Goal: Task Accomplishment & Management: Complete application form

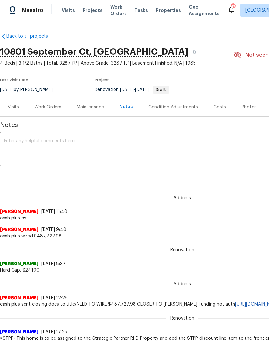
click at [56, 111] on div "Work Orders" at bounding box center [48, 107] width 42 height 19
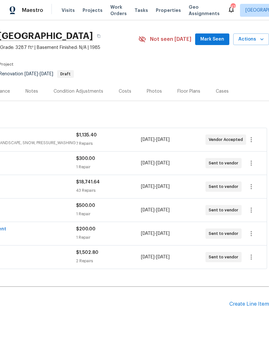
scroll to position [15, 95]
click at [242, 305] on div "Create Line Item" at bounding box center [249, 305] width 40 height 6
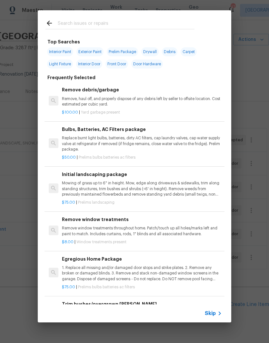
click at [152, 23] on input "text" at bounding box center [126, 24] width 137 height 10
type input "Hvac"
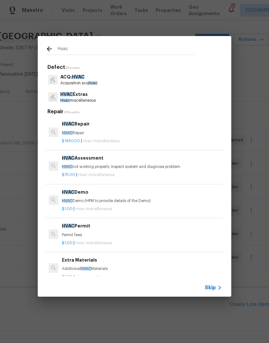
click at [102, 162] on div "HVAC Assessment HVAC not working properly. Inspect system and diagnose problem." at bounding box center [142, 162] width 160 height 15
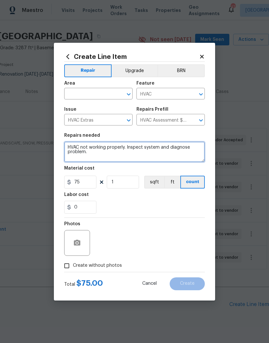
click at [108, 162] on textarea "HVAC not working properly. Inspect system and diagnose problem." at bounding box center [134, 152] width 140 height 21
click at [105, 91] on input "text" at bounding box center [89, 95] width 50 height 10
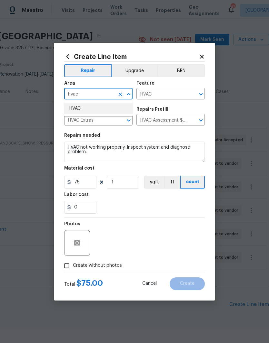
click at [94, 106] on li "HVAC" at bounding box center [98, 108] width 68 height 11
type input "HVAC"
click at [94, 106] on span "Issue HVAC Extras ​" at bounding box center [98, 116] width 68 height 26
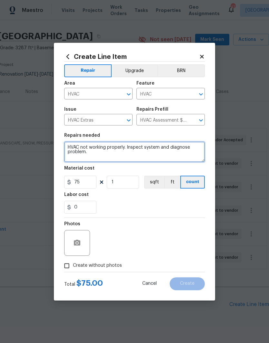
click at [149, 155] on textarea "HVAC not working properly. Inspect system and diagnose problem." at bounding box center [134, 152] width 140 height 21
click at [66, 148] on textarea "HVAC not working properly. Inspect system and diagnose problem." at bounding box center [134, 152] width 140 height 21
click at [71, 145] on textarea "HVAC not working properly. Inspect system and diagnose problem." at bounding box center [134, 152] width 140 height 21
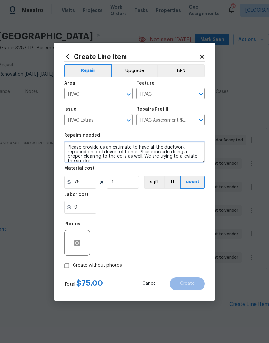
scroll to position [2, 0]
click at [115, 158] on textarea "Please provide us an estimate to have all the ductwork replaced on both levels …" at bounding box center [134, 152] width 140 height 21
type textarea "Please provide us an estimate to have all the ductwork replaced on both levels …"
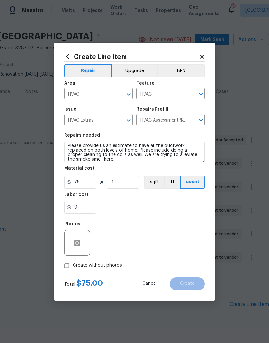
click at [119, 202] on div "0" at bounding box center [134, 207] width 140 height 13
click at [65, 267] on input "Create without photos" at bounding box center [67, 266] width 12 height 12
checkbox input "true"
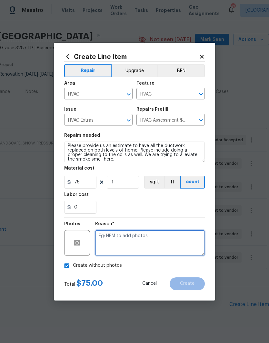
click at [106, 244] on textarea at bounding box center [150, 243] width 110 height 26
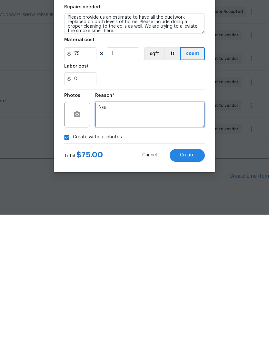
type textarea "N/a"
click at [189, 282] on span "Create" at bounding box center [187, 284] width 14 height 5
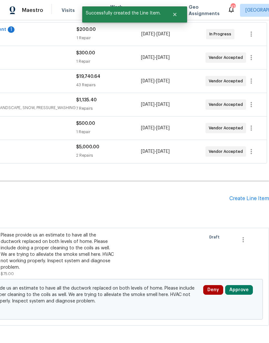
scroll to position [121, 95]
click at [241, 285] on button "Approve" at bounding box center [239, 290] width 28 height 10
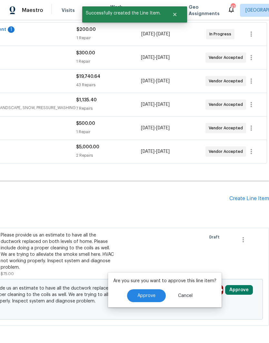
click at [151, 294] on span "Approve" at bounding box center [146, 296] width 18 height 5
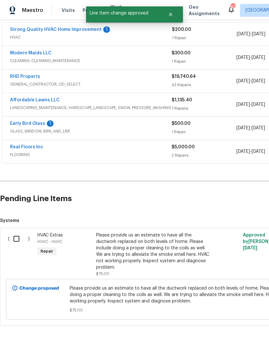
scroll to position [121, 0]
click at [17, 232] on input "checkbox" at bounding box center [19, 239] width 18 height 14
checkbox input "true"
click at [244, 329] on span "Create Work Order" at bounding box center [231, 327] width 43 height 8
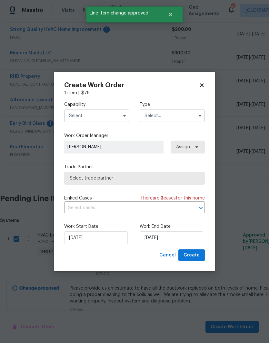
click at [81, 115] on input "text" at bounding box center [96, 116] width 65 height 13
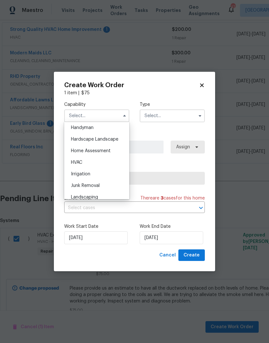
scroll to position [362, 0]
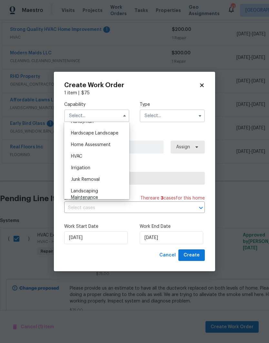
click at [74, 156] on span "HVAC" at bounding box center [76, 156] width 11 height 5
type input "HVAC"
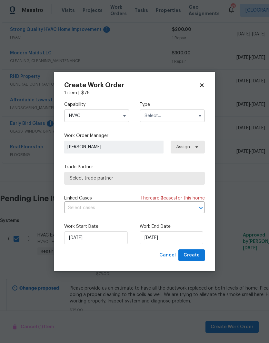
click at [156, 115] on input "text" at bounding box center [171, 116] width 65 height 13
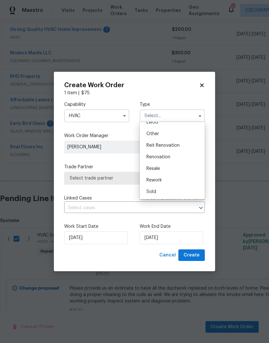
scroll to position [77, 0]
click at [167, 157] on span "Renovation" at bounding box center [158, 157] width 24 height 5
type input "Renovation"
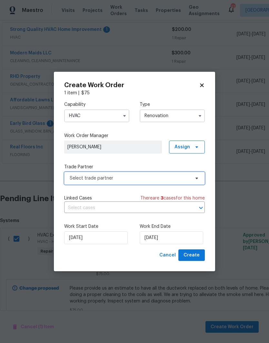
click at [184, 177] on span "Select trade partner" at bounding box center [130, 178] width 120 height 6
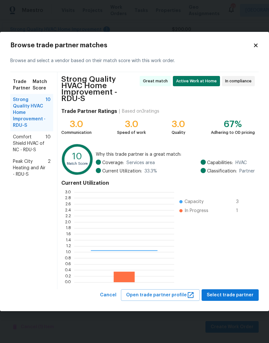
scroll to position [90, 100]
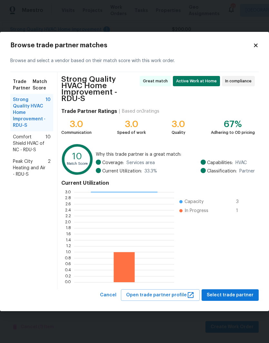
click at [20, 146] on span "Comfort Shield HVAC of NC - RDU-S" at bounding box center [29, 143] width 33 height 19
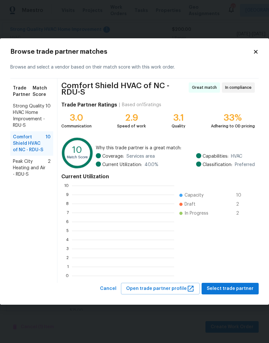
scroll to position [90, 102]
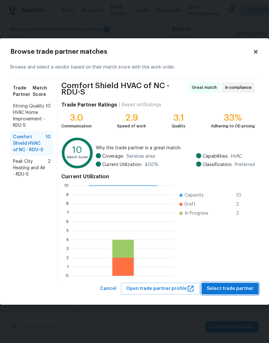
click at [239, 287] on span "Select trade partner" at bounding box center [229, 289] width 47 height 8
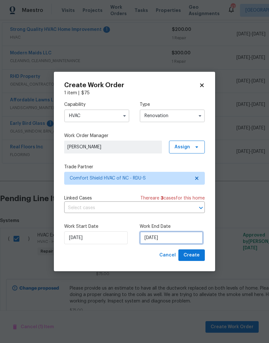
click at [184, 237] on input "[DATE]" at bounding box center [170, 238] width 63 height 13
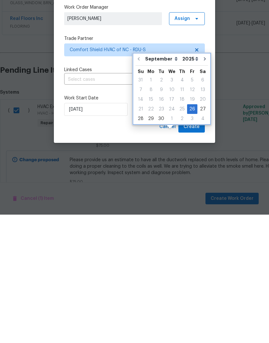
click at [204, 186] on icon "Go to next month" at bounding box center [205, 187] width 2 height 3
type input "10/26/2025"
select select "9"
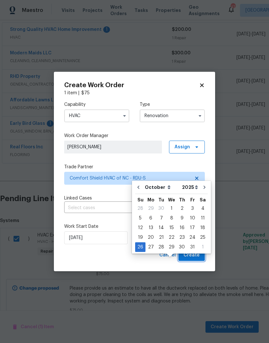
click at [197, 258] on span "Create" at bounding box center [191, 256] width 16 height 8
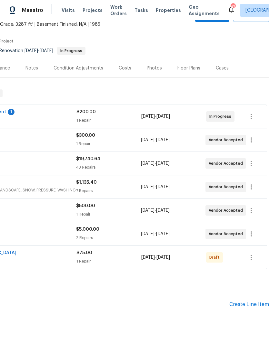
scroll to position [39, 95]
click at [252, 254] on icon "button" at bounding box center [251, 258] width 8 height 8
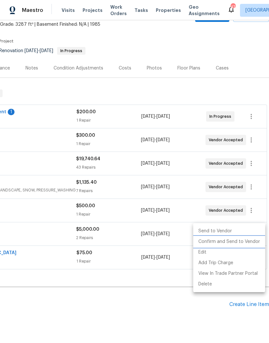
click at [235, 242] on li "Confirm and Send to Vendor" at bounding box center [229, 242] width 72 height 11
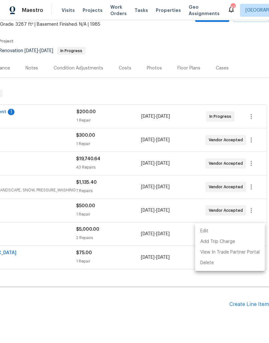
click at [43, 253] on div at bounding box center [134, 171] width 269 height 343
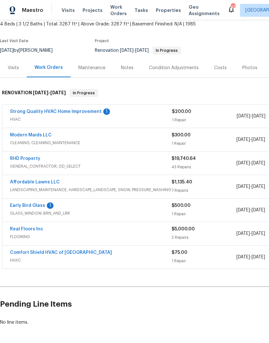
scroll to position [39, 0]
click at [29, 204] on link "Early Bird Glass" at bounding box center [27, 206] width 35 height 5
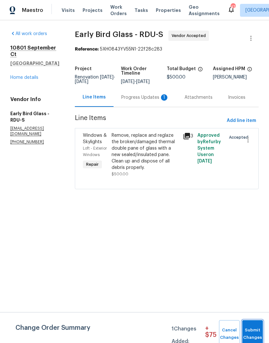
click at [254, 328] on span "Submit Changes" at bounding box center [252, 334] width 14 height 15
click at [251, 326] on button "Submit Changes" at bounding box center [252, 335] width 21 height 28
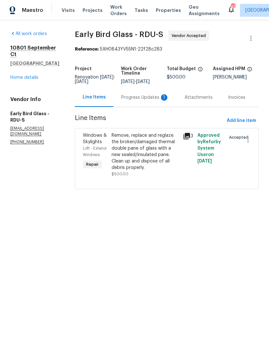
click at [143, 101] on div "Progress Updates 1" at bounding box center [145, 97] width 48 height 6
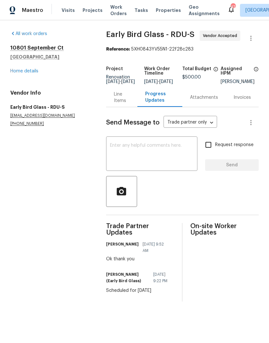
click at [24, 69] on link "Home details" at bounding box center [24, 71] width 28 height 5
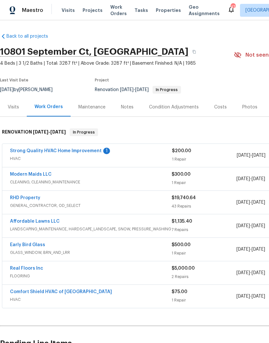
click at [24, 198] on link "RHD Property" at bounding box center [25, 198] width 30 height 5
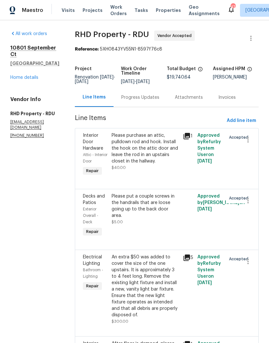
click at [147, 100] on div "Progress Updates" at bounding box center [140, 97] width 38 height 6
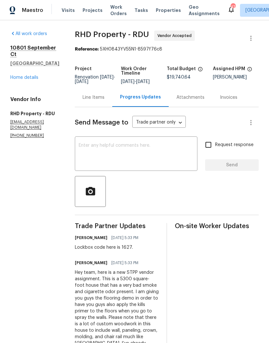
click at [122, 147] on div "x ​" at bounding box center [136, 154] width 122 height 33
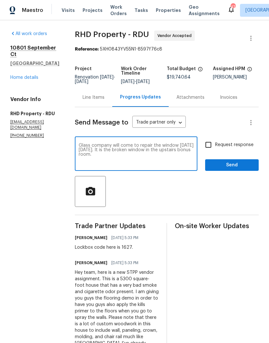
type textarea "Glass company will come to repair the window on Tuesday 9/30. It is the broken …"
click at [206, 151] on input "Request response" at bounding box center [208, 145] width 14 height 14
checkbox input "true"
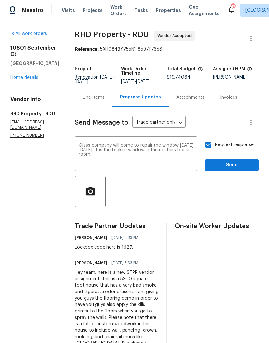
click at [224, 168] on span "Send" at bounding box center [231, 165] width 43 height 8
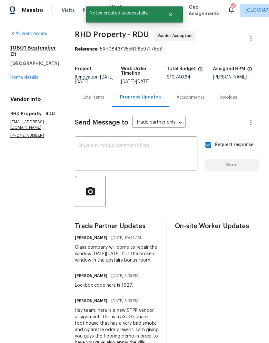
click at [25, 75] on link "Home details" at bounding box center [24, 77] width 28 height 5
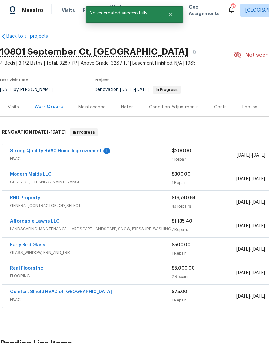
click at [46, 150] on link "Strong Quality HVAC Home Improvement" at bounding box center [55, 151] width 91 height 5
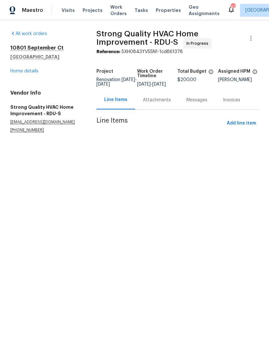
click at [163, 103] on div "Attachments" at bounding box center [157, 100] width 28 height 6
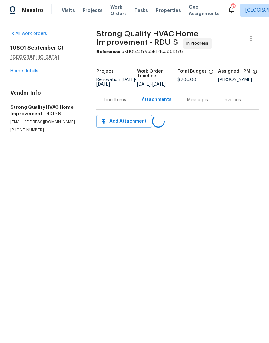
click at [122, 103] on div "Line Items" at bounding box center [115, 100] width 22 height 6
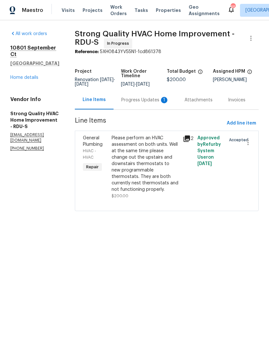
click at [157, 103] on div "Progress Updates 1" at bounding box center [145, 100] width 48 height 6
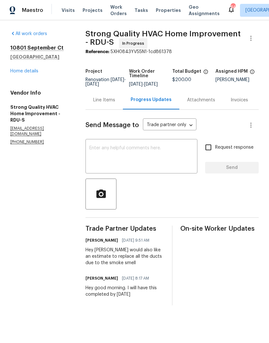
click at [37, 69] on link "Home details" at bounding box center [24, 71] width 28 height 5
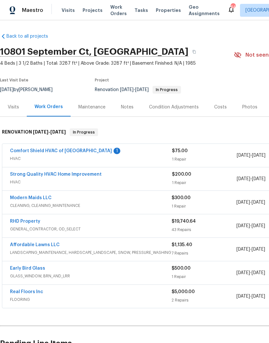
click at [41, 151] on link "Comfort Shield HVAC of [GEOGRAPHIC_DATA]" at bounding box center [61, 151] width 102 height 5
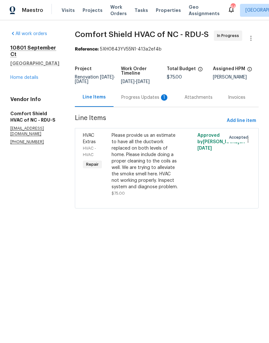
click at [155, 101] on div "Progress Updates 1" at bounding box center [145, 97] width 48 height 6
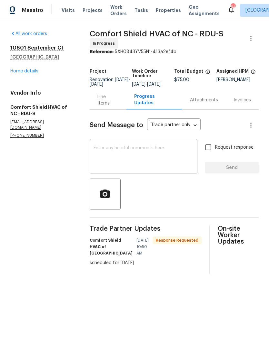
click at [159, 162] on textarea at bounding box center [143, 157] width 100 height 23
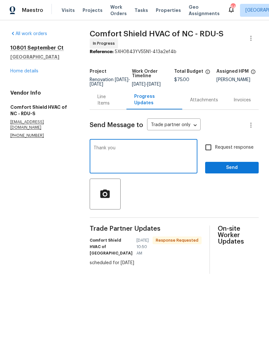
type textarea "Thank you"
click at [209, 150] on input "Request response" at bounding box center [208, 148] width 14 height 14
checkbox input "true"
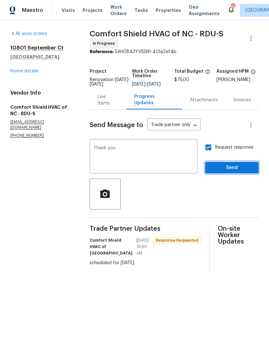
click at [225, 171] on span "Send" at bounding box center [231, 168] width 43 height 8
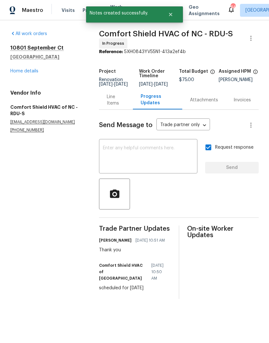
click at [21, 71] on link "Home details" at bounding box center [24, 71] width 28 height 5
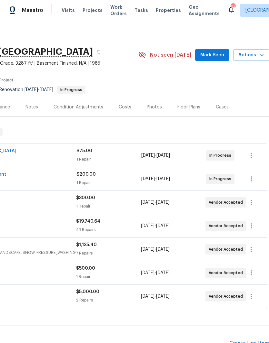
scroll to position [0, 95]
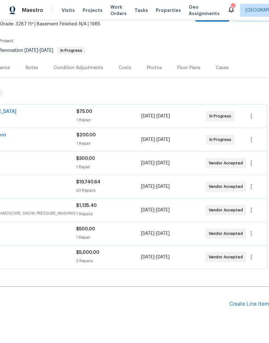
click at [241, 303] on div "Create Line Item" at bounding box center [249, 305] width 40 height 6
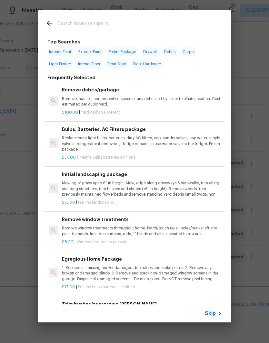
scroll to position [39, 95]
click at [71, 21] on input "text" at bounding box center [126, 24] width 137 height 10
type input "HVAC"
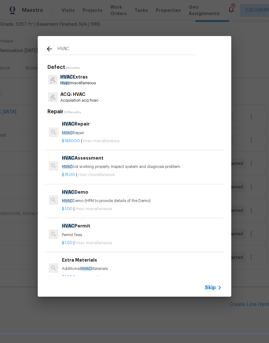
click at [86, 161] on div "HVAC Assessment HVAC not working properly. Inspect system and diagnose problem." at bounding box center [142, 162] width 160 height 15
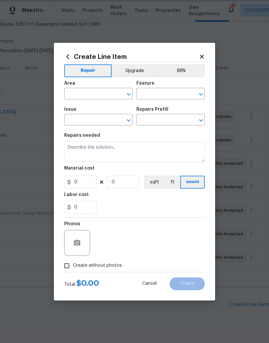
type input "HVAC"
type input "HVAC Extras"
type input "HVAC Assessment $75.00"
type textarea "HVAC not working properly. Inspect system and diagnose problem."
type input "75"
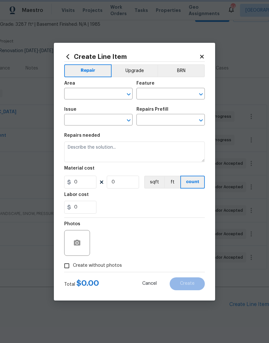
type input "1"
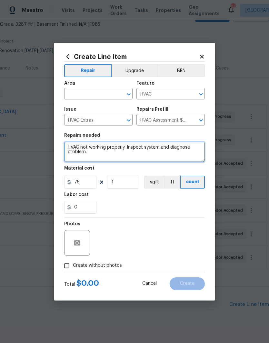
click at [86, 161] on textarea "HVAC not working properly. Inspect system and diagnose problem." at bounding box center [134, 152] width 140 height 21
click at [87, 155] on textarea "HVAC not working properly. Inspect system and diagnose problem." at bounding box center [134, 152] width 140 height 21
type textarea "HVAC"
paste textarea "Please provide us an estimate to have all the ductwork replaced on both levels …"
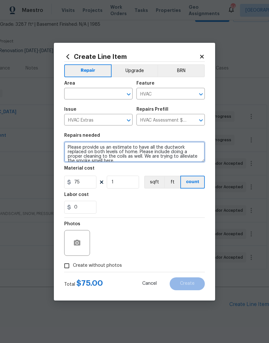
scroll to position [23, 0]
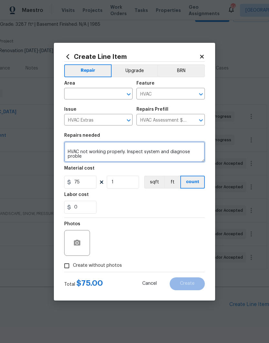
click at [103, 161] on textarea "Please provide us an estimate to have all the ductwork replaced on both levels …" at bounding box center [134, 152] width 140 height 21
type textarea "Please provide us an estimate to have all the ductwork replaced on both levels …"
click at [76, 95] on input "text" at bounding box center [89, 95] width 50 height 10
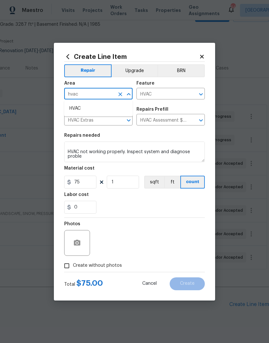
click at [79, 112] on li "HVAC" at bounding box center [98, 108] width 68 height 11
type input "HVAC"
click at [72, 146] on textarea "Please provide us an estimate to have all the ductwork replaced on both levels …" at bounding box center [134, 152] width 140 height 21
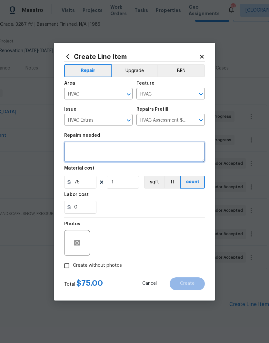
scroll to position [24, 0]
click at [72, 145] on textarea "Please provide us an estimate to have all the ductwork replaced on both levels …" at bounding box center [134, 152] width 140 height 21
paste textarea "Please provide us an estimate to have all the ductwork replaced on both levels …"
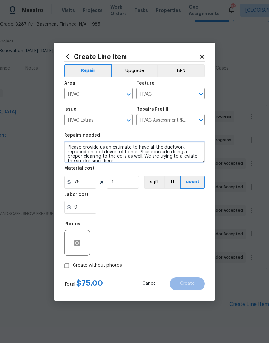
scroll to position [0, 0]
type textarea "Please provide us an estimate to have all the ductwork replaced on both levels …"
click at [62, 265] on input "Create without photos" at bounding box center [67, 266] width 12 height 12
checkbox input "true"
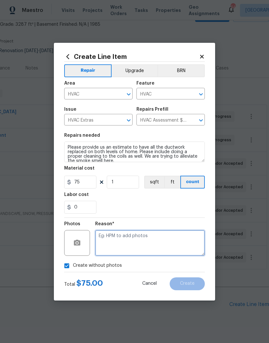
click at [104, 243] on textarea at bounding box center [150, 243] width 110 height 26
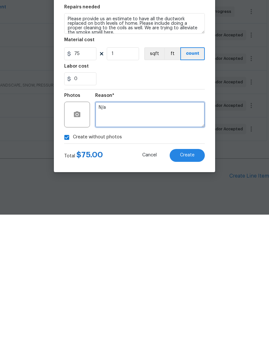
type textarea "N/a"
click at [192, 201] on div "0" at bounding box center [134, 207] width 140 height 13
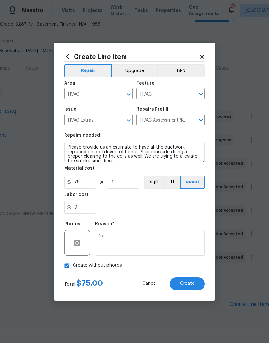
click at [195, 287] on button "Create" at bounding box center [186, 284] width 35 height 13
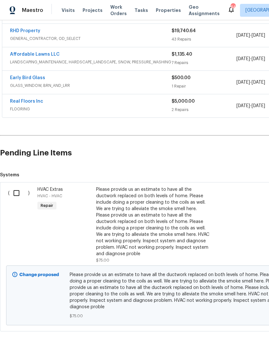
scroll to position [190, 0]
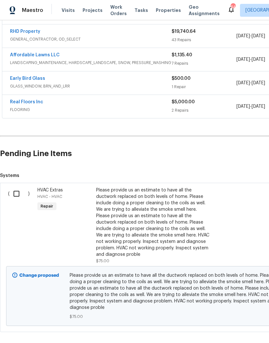
click at [19, 187] on input "checkbox" at bounding box center [19, 194] width 18 height 14
checkbox input "true"
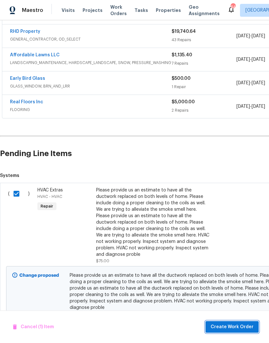
click at [233, 325] on span "Create Work Order" at bounding box center [231, 327] width 43 height 8
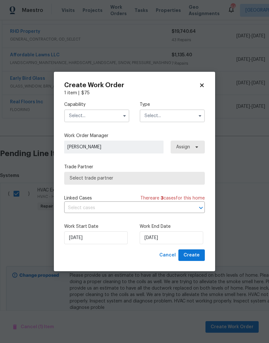
click at [77, 177] on span "Select trade partner" at bounding box center [135, 178] width 130 height 6
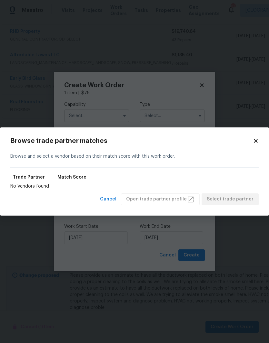
click at [254, 140] on icon at bounding box center [256, 141] width 6 height 6
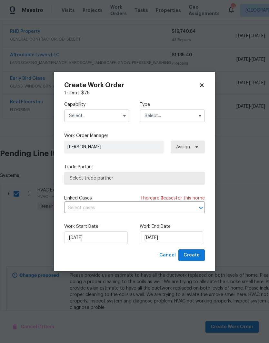
click at [87, 113] on input "text" at bounding box center [96, 116] width 65 height 13
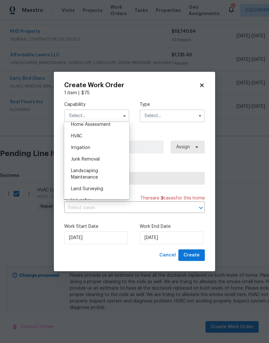
scroll to position [382, 0]
click at [77, 138] on span "HVAC" at bounding box center [76, 136] width 11 height 5
type input "HVAC"
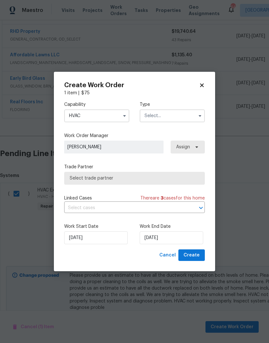
click at [189, 113] on input "text" at bounding box center [171, 116] width 65 height 13
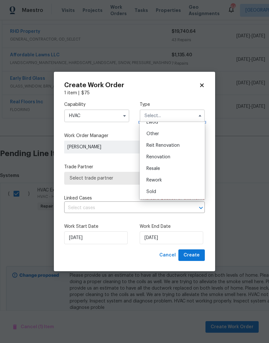
scroll to position [77, 0]
click at [183, 158] on div "Renovation" at bounding box center [172, 157] width 62 height 12
type input "Renovation"
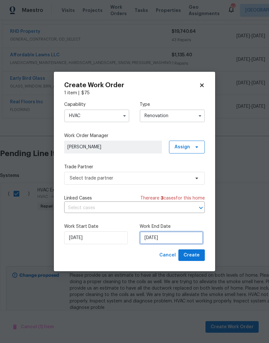
click at [187, 241] on input "9/26/2025" at bounding box center [170, 238] width 63 height 13
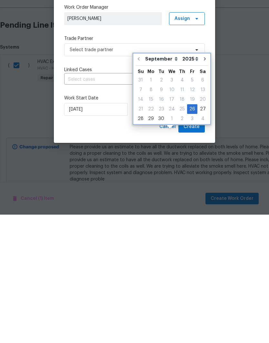
click at [202, 181] on button "Go to next month" at bounding box center [205, 187] width 10 height 13
type input "10/26/2025"
select select "9"
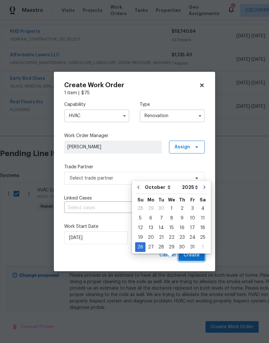
click at [196, 251] on button "Create" at bounding box center [191, 256] width 26 height 12
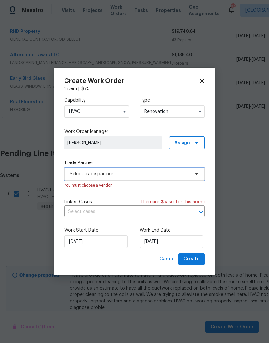
click at [179, 172] on span "Select trade partner" at bounding box center [130, 174] width 120 height 6
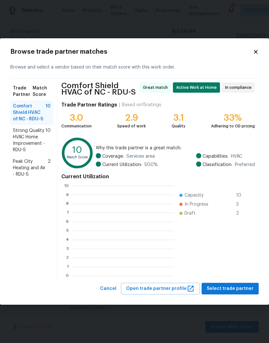
scroll to position [90, 102]
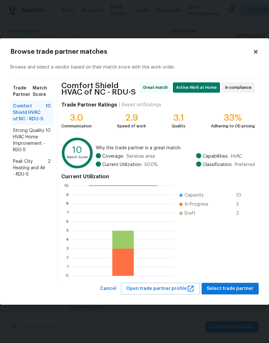
click at [22, 170] on span "Peak City Heating and Air - RDU-S" at bounding box center [30, 167] width 35 height 19
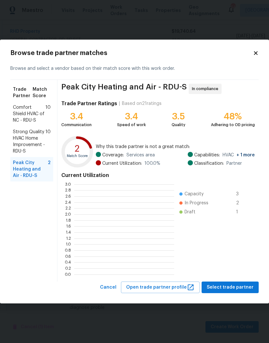
scroll to position [1, 1]
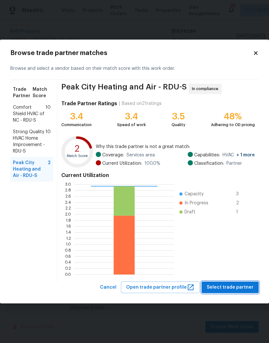
click at [238, 287] on span "Select trade partner" at bounding box center [229, 288] width 47 height 8
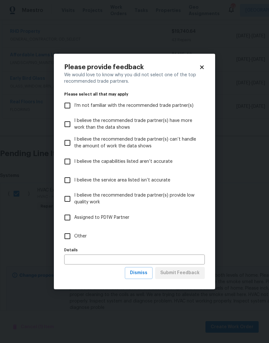
click at [68, 235] on input "Other" at bounding box center [68, 237] width 14 height 14
checkbox input "true"
click at [192, 271] on span "Submit Feedback" at bounding box center [179, 273] width 39 height 8
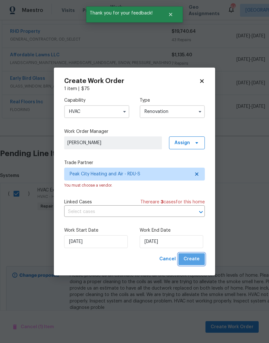
click at [196, 260] on span "Create" at bounding box center [191, 259] width 16 height 8
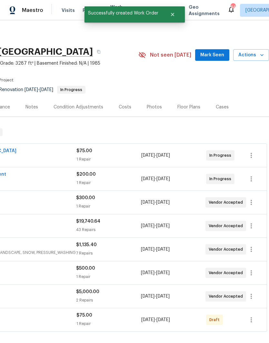
scroll to position [0, 95]
click at [252, 318] on icon "button" at bounding box center [250, 320] width 1 height 5
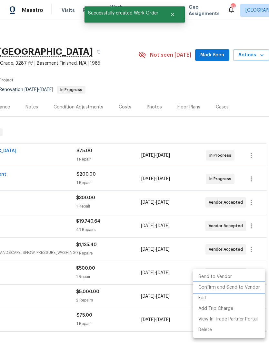
click at [238, 289] on li "Confirm and Send to Vendor" at bounding box center [229, 288] width 72 height 11
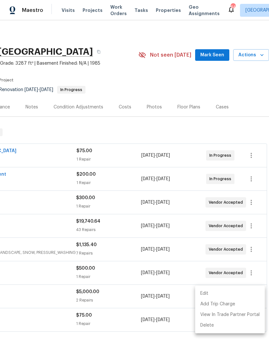
click at [46, 316] on div at bounding box center [134, 171] width 269 height 343
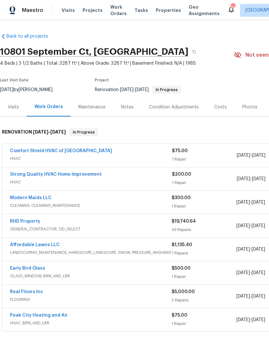
scroll to position [0, 0]
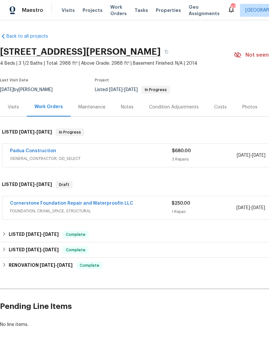
click at [24, 150] on link "Padua Construction" at bounding box center [33, 151] width 46 height 5
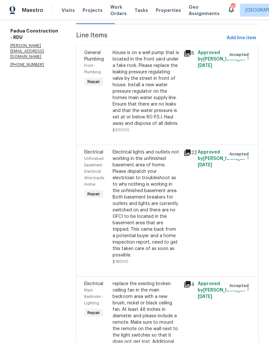
scroll to position [14, 0]
click at [150, 183] on div "Electrical lights and outlets not working in the unfinished basement area of ho…" at bounding box center [145, 204] width 67 height 110
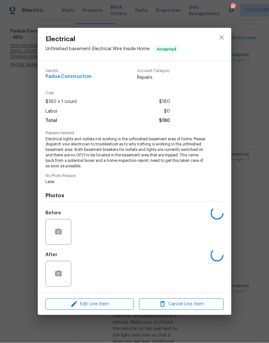
scroll to position [14, 0]
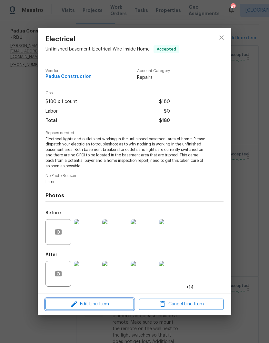
click at [110, 309] on span "Edit Line Item" at bounding box center [89, 305] width 84 height 8
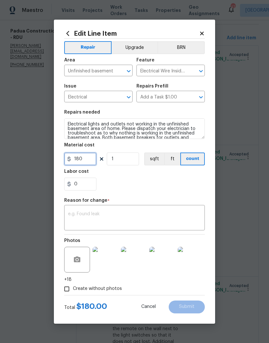
click at [87, 158] on input "180" at bounding box center [80, 159] width 32 height 13
type input "300"
click at [112, 188] on div "0" at bounding box center [134, 184] width 140 height 13
click at [70, 214] on textarea at bounding box center [134, 219] width 133 height 14
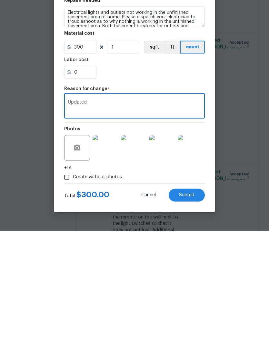
type textarea "Updated"
click at [190, 305] on span "Submit" at bounding box center [186, 307] width 15 height 5
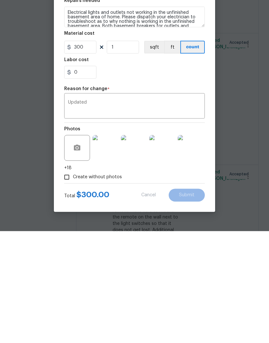
scroll to position [26, 0]
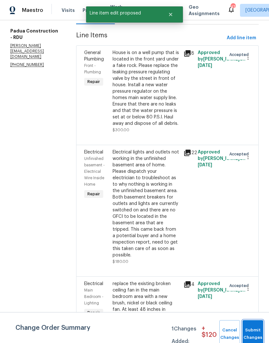
click at [254, 332] on button "Submit Changes" at bounding box center [252, 335] width 21 height 28
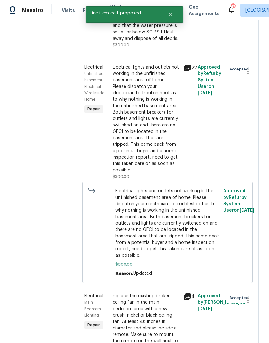
scroll to position [168, 0]
click at [112, 293] on div "replace the existing broken ceiling fan in the main bedroom area with a new bru…" at bounding box center [145, 331] width 67 height 77
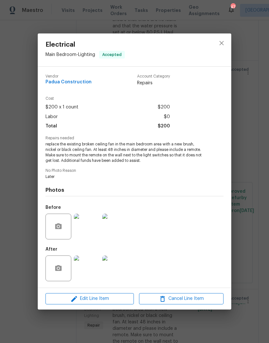
click at [249, 243] on div "Electrical Main Bedroom - Lighting Accepted Vendor Padua Construction Account C…" at bounding box center [134, 171] width 269 height 343
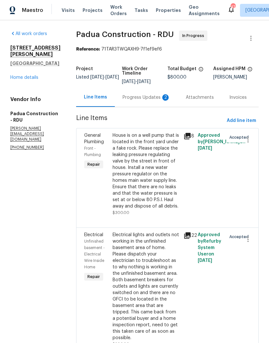
scroll to position [0, 0]
click at [131, 94] on div "Progress Updates 2" at bounding box center [146, 97] width 48 height 6
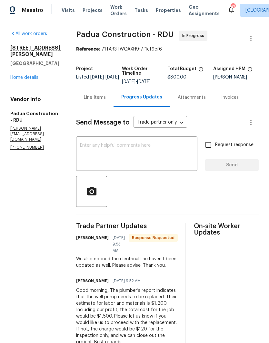
click at [84, 98] on div "Line Items" at bounding box center [95, 97] width 22 height 6
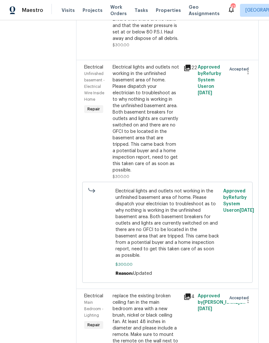
scroll to position [168, 0]
click at [112, 293] on div "replace the existing broken ceiling fan in the main bedroom area with a new bru…" at bounding box center [145, 331] width 67 height 77
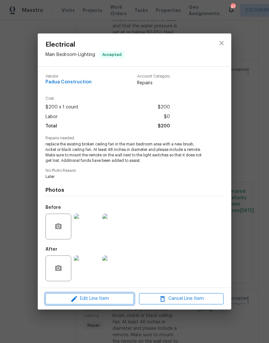
click at [75, 295] on button "Edit Line Item" at bounding box center [89, 298] width 88 height 11
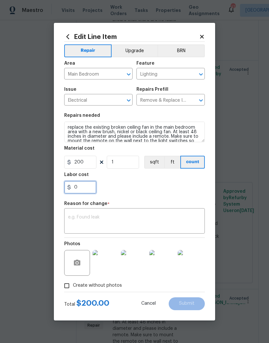
click at [85, 185] on input "0" at bounding box center [80, 187] width 32 height 13
click at [82, 161] on input "200" at bounding box center [80, 162] width 32 height 13
type input "270"
click at [109, 197] on section "Repairs needed replace the existing broken ceiling fan in the main bedroom area…" at bounding box center [134, 154] width 140 height 88
click at [70, 217] on textarea at bounding box center [134, 222] width 133 height 14
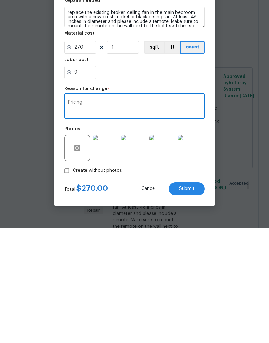
type textarea "Pricing"
click at [194, 298] on button "Submit" at bounding box center [186, 304] width 36 height 13
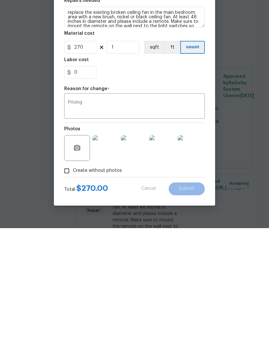
scroll to position [26, 0]
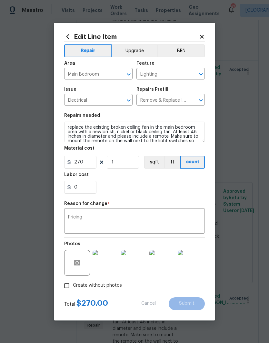
type input "200"
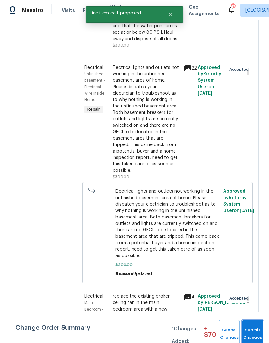
click at [250, 329] on span "Submit Changes" at bounding box center [252, 334] width 14 height 15
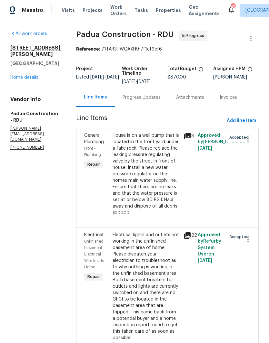
scroll to position [0, 0]
click at [134, 88] on div "Progress Updates" at bounding box center [141, 97] width 53 height 19
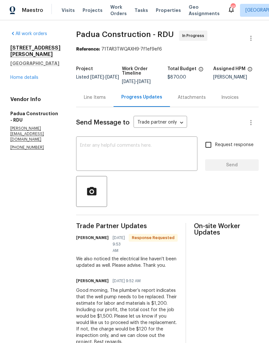
click at [80, 149] on textarea at bounding box center [136, 154] width 113 height 23
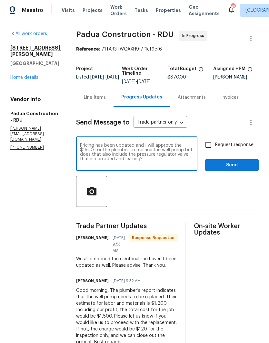
type textarea "Pricing has been updated and I will approve the $1500 for the plumber to replac…"
click at [211, 145] on input "Request response" at bounding box center [208, 145] width 14 height 14
checkbox input "true"
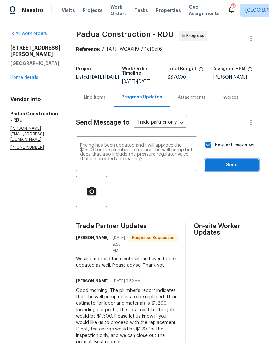
click at [227, 165] on span "Send" at bounding box center [231, 165] width 43 height 8
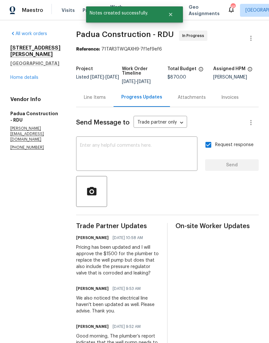
click at [84, 98] on div "Line Items" at bounding box center [95, 97] width 22 height 6
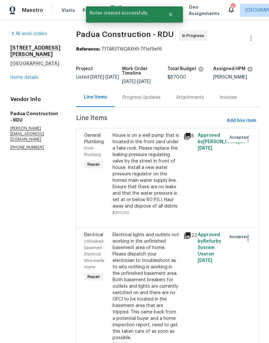
click at [112, 177] on div "House is on a well pump that is located in the front yard under a fake rock. Pl…" at bounding box center [145, 170] width 67 height 77
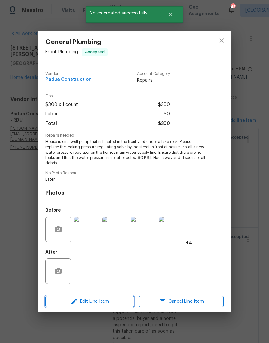
click at [75, 300] on icon "button" at bounding box center [74, 302] width 8 height 8
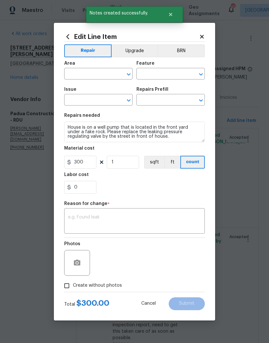
type input "Front"
type input "Plumbing"
type input "General Plumbing"
type input "Replace Water Pressure Regulator $200.00"
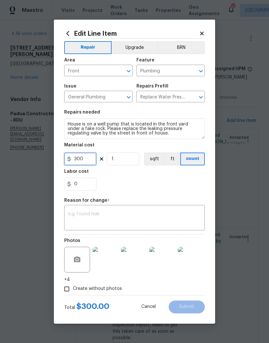
click at [86, 157] on input "300" at bounding box center [80, 159] width 32 height 13
type input "1500"
click at [108, 191] on div "0" at bounding box center [134, 184] width 140 height 13
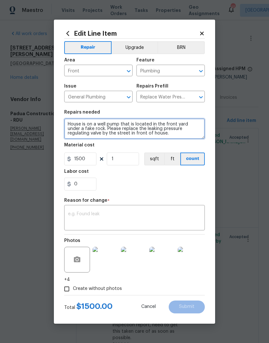
click at [66, 126] on textarea "House is on a well pump that is located in the front yard under a fake rock. Pl…" at bounding box center [134, 129] width 140 height 21
click at [68, 121] on textarea "House is on a well pump that is located in the front yard under a fake rock. Pl…" at bounding box center [134, 129] width 140 height 21
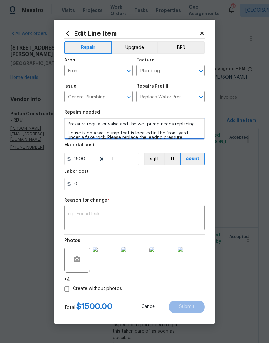
type textarea "Pressure regulator valve and the well pump needs replacing. House is on a well …"
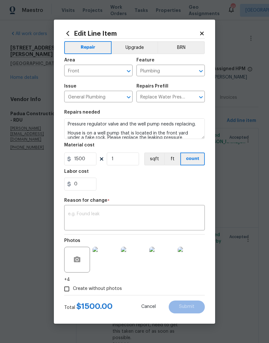
click at [203, 190] on div "0" at bounding box center [134, 184] width 140 height 13
click at [184, 222] on textarea at bounding box center [134, 219] width 133 height 14
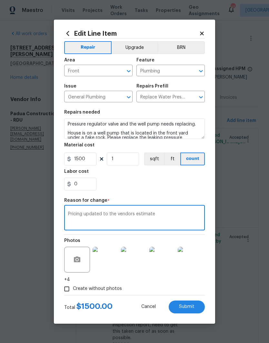
type textarea "Pricing updated to the vendors estimate"
click at [196, 311] on button "Submit" at bounding box center [186, 307] width 36 height 13
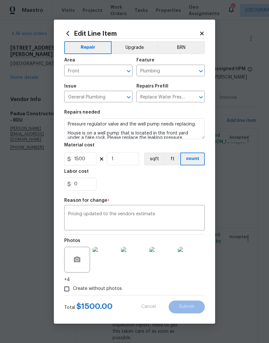
type textarea "House is on a well pump that is located in the front yard under a fake rock. Pl…"
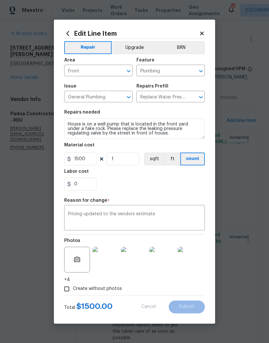
type input "300"
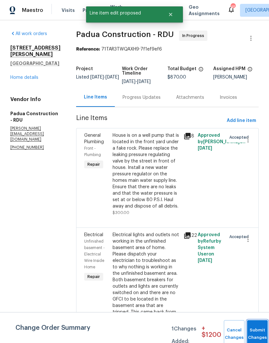
click at [256, 329] on button "Submit Changes" at bounding box center [257, 335] width 21 height 28
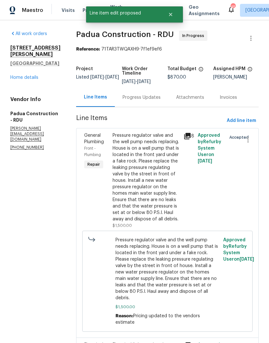
click at [253, 231] on div "General Plumbing Front - Plumbing Repair Pressure regulator valve and the well …" at bounding box center [167, 233] width 182 height 210
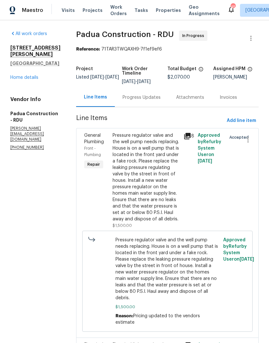
click at [24, 80] on link "Home details" at bounding box center [24, 77] width 28 height 5
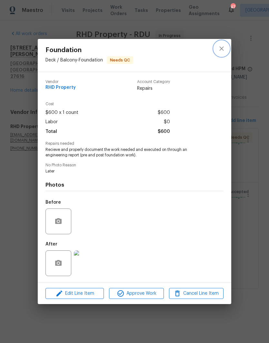
click at [221, 47] on icon "close" at bounding box center [221, 49] width 8 height 8
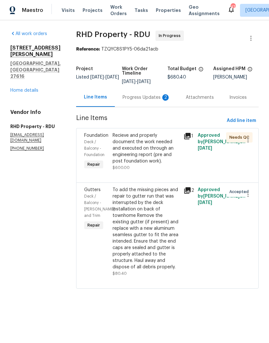
click at [167, 248] on div "To add the missing pieces and repair to gutter run that was interrupted by the …" at bounding box center [145, 229] width 67 height 84
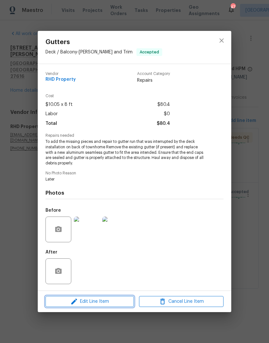
click at [72, 301] on icon "button" at bounding box center [74, 302] width 8 height 8
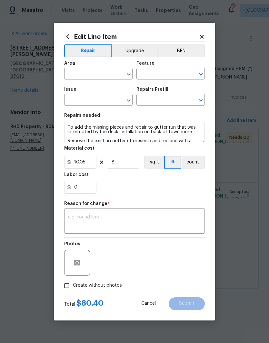
type input "Deck / Balcony"
type input "Eaves and Trim"
type input "Gutters"
type input "Gutter Repair (Aluminum) $10.05"
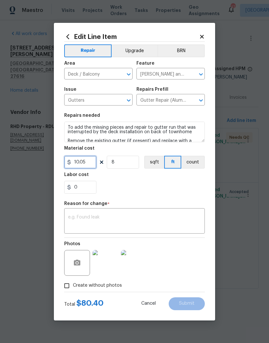
click at [86, 162] on input "10.05" at bounding box center [80, 162] width 32 height 13
type input "175"
click at [118, 166] on section "Repairs needed To add the missing pieces and repair to gutter run that was inte…" at bounding box center [134, 154] width 140 height 88
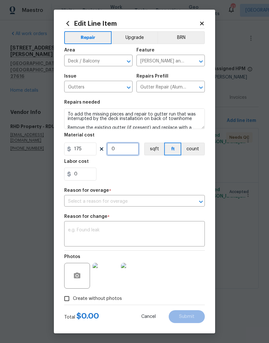
type input "1"
click at [123, 176] on div "0" at bounding box center [134, 174] width 140 height 13
click at [78, 202] on input "text" at bounding box center [125, 202] width 122 height 10
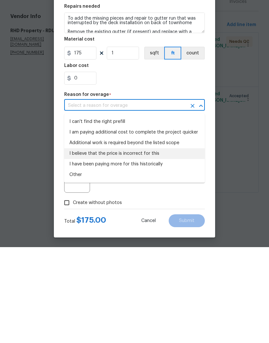
click at [84, 245] on li "I believe that the price is incorrect for this" at bounding box center [134, 250] width 140 height 11
type input "I believe that the price is incorrect for this"
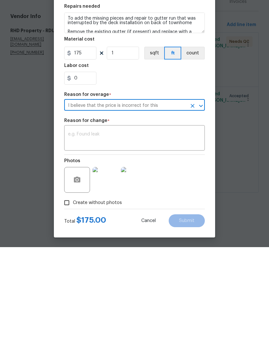
click at [76, 228] on textarea at bounding box center [134, 235] width 133 height 14
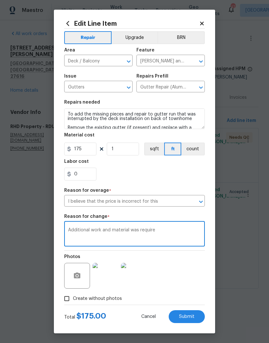
type textarea "Additional work and material was require"
click at [187, 322] on button "Submit" at bounding box center [186, 317] width 36 height 13
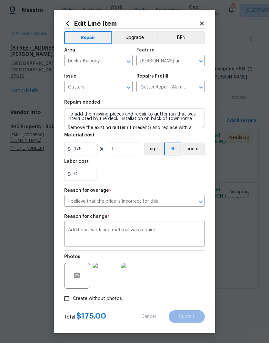
type input "10.05"
type input "8"
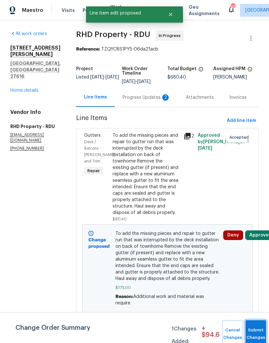
click at [253, 331] on button "Submit Changes" at bounding box center [255, 335] width 21 height 28
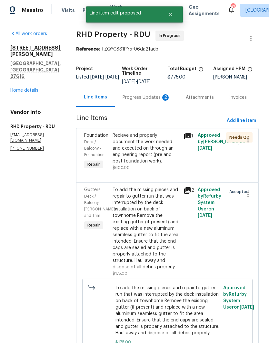
click at [161, 157] on div "Recieve and properly document the work needed and executed on through an engine…" at bounding box center [145, 148] width 67 height 32
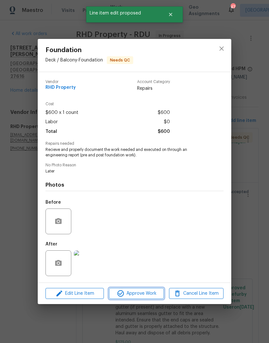
click at [146, 292] on span "Approve Work" at bounding box center [136, 294] width 51 height 8
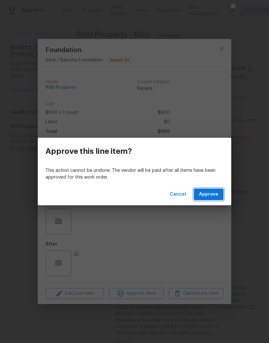
click at [208, 197] on span "Approve" at bounding box center [208, 195] width 19 height 8
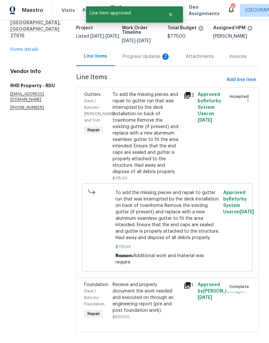
scroll to position [41, 0]
click at [157, 60] on div "Progress Updates 2" at bounding box center [146, 57] width 48 height 6
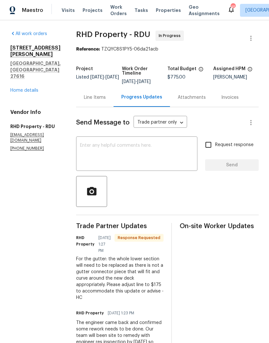
click at [103, 158] on textarea at bounding box center [136, 154] width 113 height 23
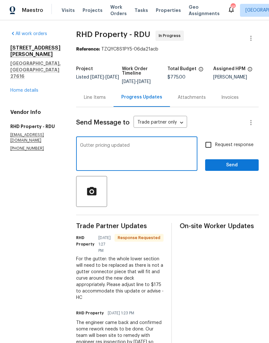
type textarea "Gutter pricing updated"
click at [211, 152] on input "Request response" at bounding box center [208, 145] width 14 height 14
checkbox input "true"
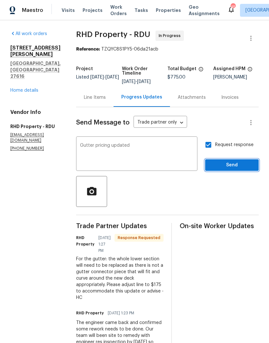
click at [222, 169] on span "Send" at bounding box center [231, 165] width 43 height 8
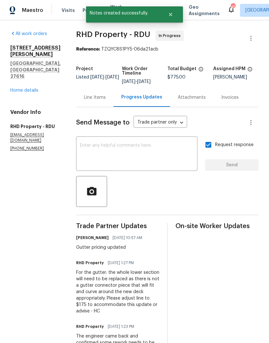
click at [24, 88] on link "Home details" at bounding box center [24, 90] width 28 height 5
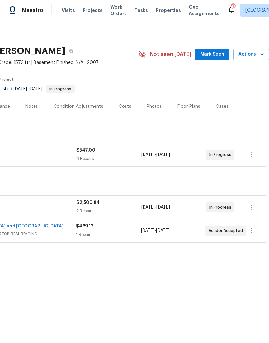
scroll to position [1, 95]
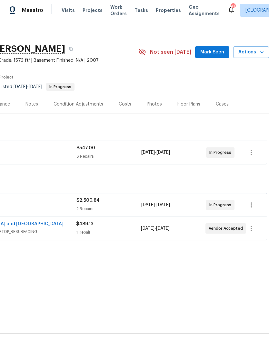
scroll to position [3, 95]
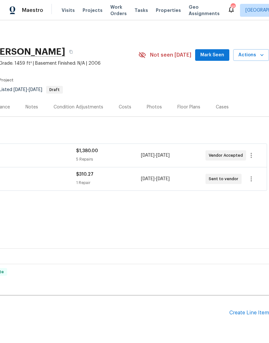
scroll to position [0, 95]
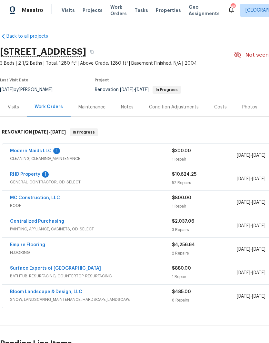
click at [34, 149] on link "Modern Maids LLC" at bounding box center [31, 151] width 42 height 5
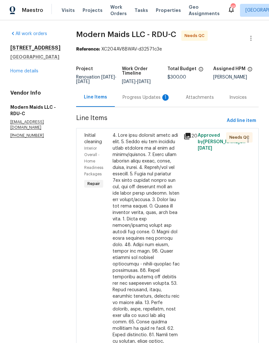
click at [169, 202] on div at bounding box center [145, 286] width 67 height 309
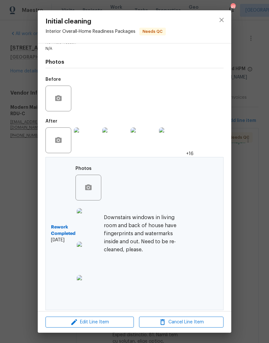
scroll to position [169, 0]
click at [225, 17] on button "close" at bounding box center [221, 19] width 15 height 15
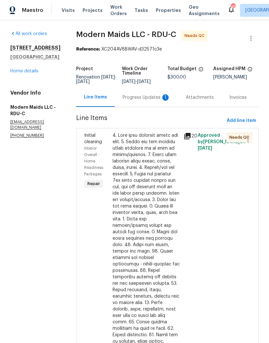
scroll to position [0, 0]
click at [157, 101] on div "Progress Updates 1" at bounding box center [146, 97] width 48 height 6
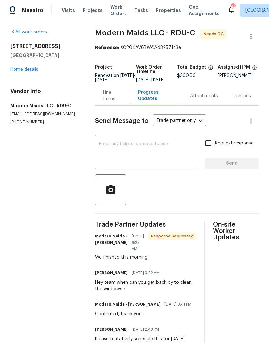
scroll to position [1, 0]
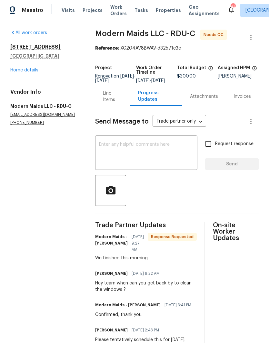
click at [31, 72] on link "Home details" at bounding box center [24, 70] width 28 height 5
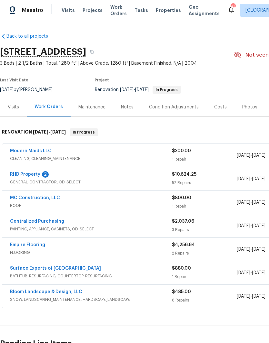
click at [38, 173] on link "RHD Property" at bounding box center [25, 174] width 30 height 5
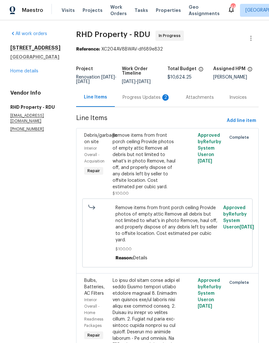
click at [155, 101] on div "Progress Updates 2" at bounding box center [146, 97] width 48 height 6
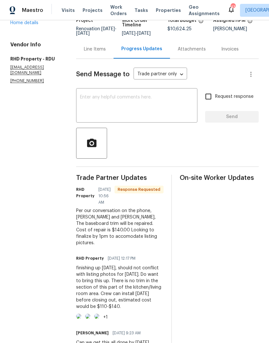
scroll to position [47, 0]
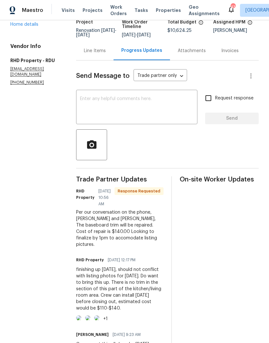
click at [104, 54] on div "Line Items" at bounding box center [95, 51] width 22 height 6
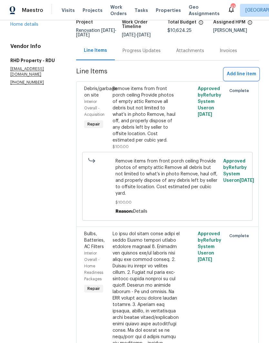
click at [230, 78] on span "Add line item" at bounding box center [240, 74] width 29 height 8
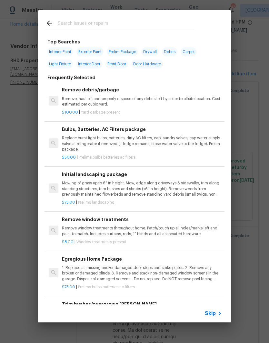
click at [169, 20] on input "text" at bounding box center [126, 24] width 137 height 10
type input "Baseboards"
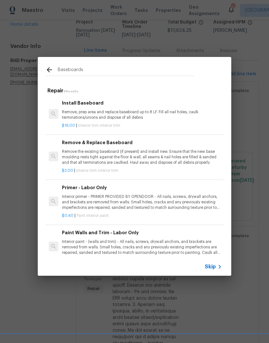
click at [78, 114] on p "Remove, prep area and replace baseboard up to 8 LF. Fill all nail holes, caulk …" at bounding box center [142, 115] width 160 height 11
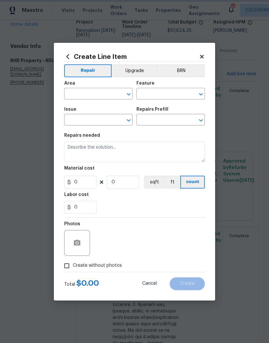
type input "Interior Trim"
type textarea "Remove, prep area and replace baseboard up to 8 LF. Fill all nail holes, caulk …"
type input "1"
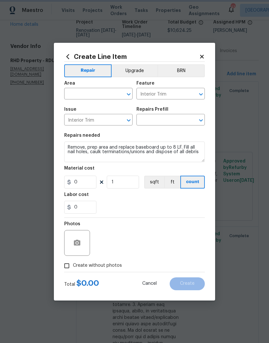
type input "Install Baseboard $16.00"
type input "16"
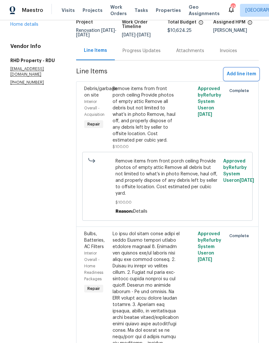
click at [236, 78] on span "Add line item" at bounding box center [240, 74] width 29 height 8
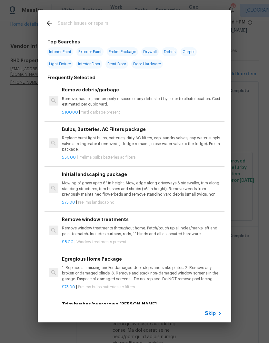
click at [75, 22] on input "text" at bounding box center [126, 24] width 137 height 10
type input "Baseboard"
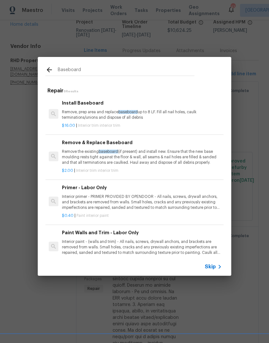
click at [96, 110] on p "Remove, prep area and replace baseboard up to 8 LF. Fill all nail holes, caulk …" at bounding box center [142, 115] width 160 height 11
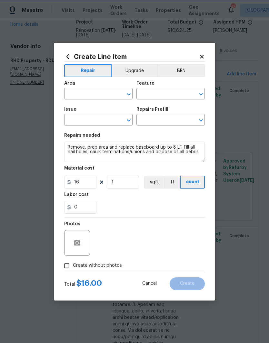
type input "Interior Trim"
type input "Install Baseboard $16.00"
click at [78, 94] on input "text" at bounding box center [89, 95] width 50 height 10
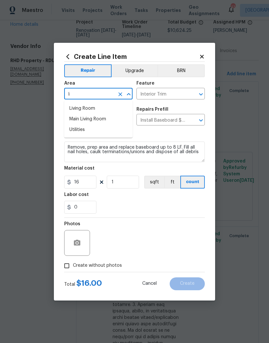
click at [78, 109] on li "Living Room" at bounding box center [98, 108] width 68 height 11
type input "Living Room"
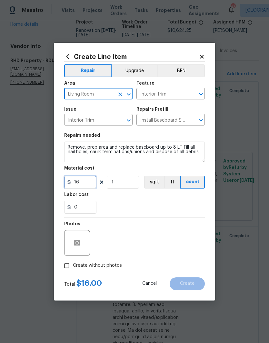
click at [80, 181] on input "16" at bounding box center [80, 182] width 32 height 13
type input "140"
click at [108, 202] on div "0" at bounding box center [134, 207] width 140 height 13
click at [63, 264] on input "Create without photos" at bounding box center [67, 266] width 12 height 12
checkbox input "true"
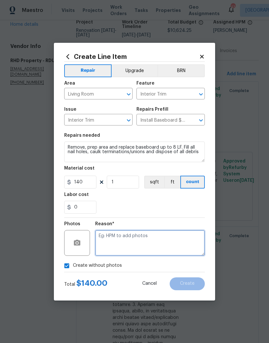
click at [100, 243] on textarea at bounding box center [150, 243] width 110 height 26
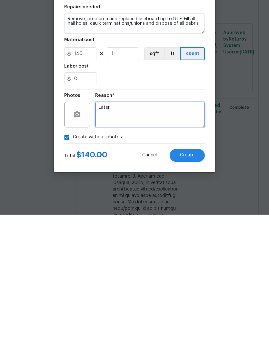
type textarea "Later"
click at [187, 282] on span "Create" at bounding box center [187, 284] width 14 height 5
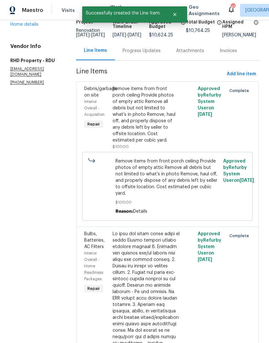
scroll to position [0, 0]
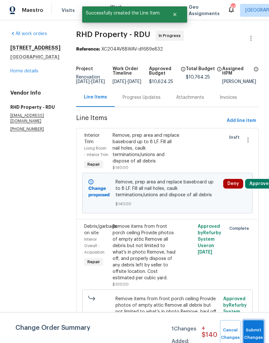
click at [255, 328] on button "Submit Changes" at bounding box center [253, 335] width 21 height 28
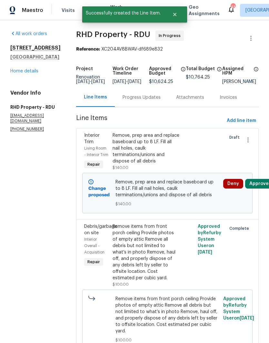
click at [254, 328] on div "Debris/garbage on site Interior Overall - Acquisition Repair Remove items from …" at bounding box center [167, 291] width 182 height 145
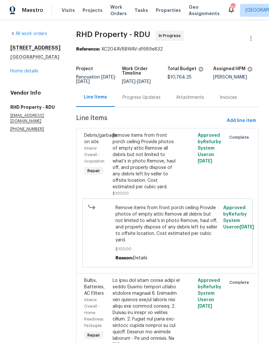
click at [160, 101] on div "Progress Updates" at bounding box center [141, 97] width 38 height 6
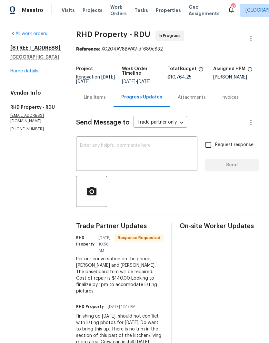
click at [148, 151] on textarea at bounding box center [136, 154] width 113 height 23
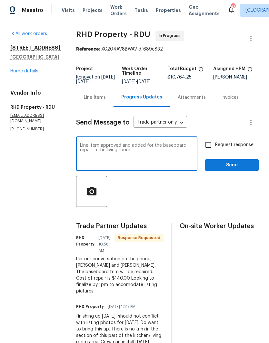
type textarea "Line item approved and added for the baseboard repair in the living room."
click at [212, 152] on input "Request response" at bounding box center [208, 145] width 14 height 14
checkbox input "true"
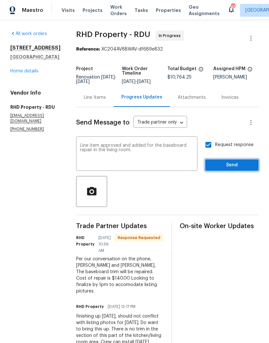
click at [224, 168] on span "Send" at bounding box center [231, 165] width 43 height 8
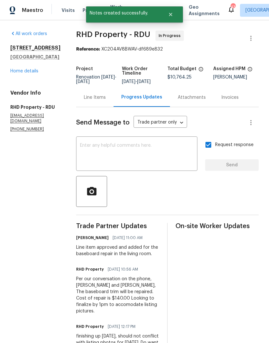
click at [21, 72] on link "Home details" at bounding box center [24, 71] width 28 height 5
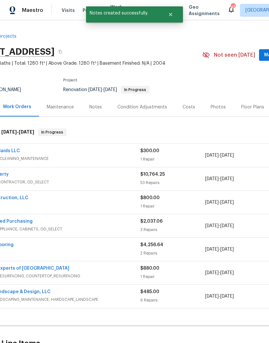
scroll to position [0, 31]
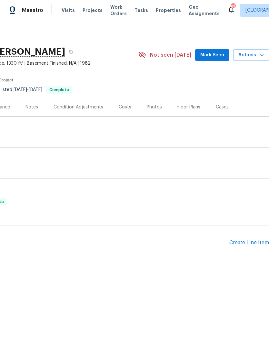
scroll to position [0, 95]
click at [242, 242] on div "Create Line Item" at bounding box center [249, 243] width 40 height 6
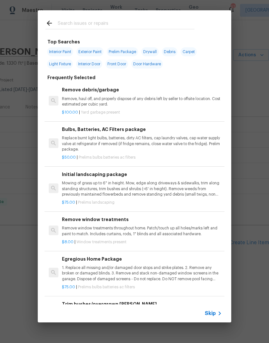
click at [81, 25] on input "text" at bounding box center [126, 24] width 137 height 10
type input "Landscap"
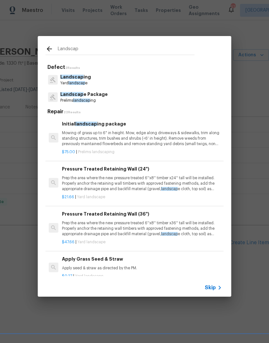
click at [78, 77] on span "Landscap" at bounding box center [71, 77] width 23 height 5
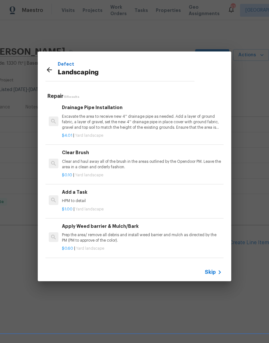
scroll to position [265, 0]
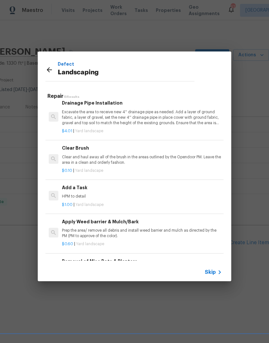
click at [73, 194] on p "HPM to detail" at bounding box center [142, 196] width 160 height 5
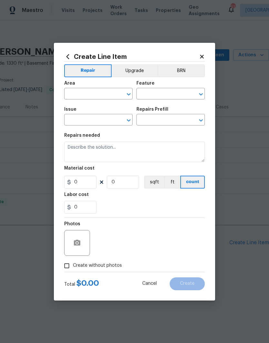
type input "Landscaping"
type input "Add a Task $1.00"
type textarea "HPM to detail"
type input "1"
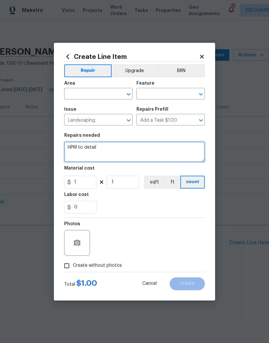
click at [100, 148] on textarea "HPM to detail" at bounding box center [134, 152] width 140 height 21
type textarea "H"
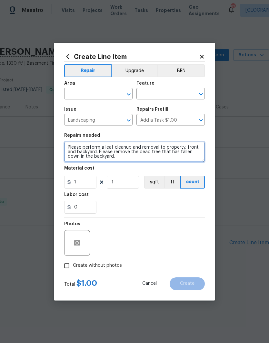
click at [69, 145] on textarea "Please perform a leaf cleanup and removal to property, front and backyard. Plea…" at bounding box center [134, 152] width 140 height 21
click at [97, 153] on textarea "1) Please perform a leaf cleanup and removal to property, front and backyard. P…" at bounding box center [134, 152] width 140 height 21
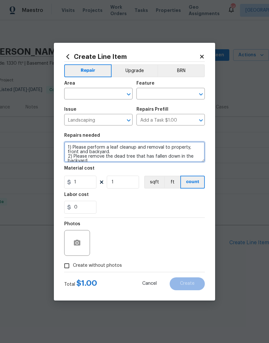
click at [92, 162] on textarea "1) Please perform a leaf cleanup and removal to property, front and backyard. 2…" at bounding box center [134, 152] width 140 height 21
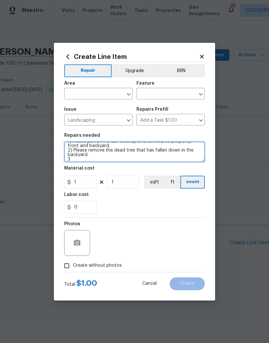
scroll to position [6, 0]
type textarea "1) Please perform a leaf cleanup and removal to property, front and backyard. 2…"
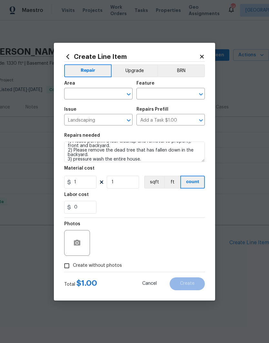
click at [82, 90] on input "text" at bounding box center [89, 95] width 50 height 10
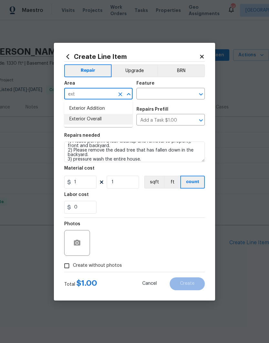
click at [82, 121] on li "Exterior Overall" at bounding box center [98, 119] width 68 height 11
type input "Exterior Overall"
click at [153, 90] on input "text" at bounding box center [161, 95] width 50 height 10
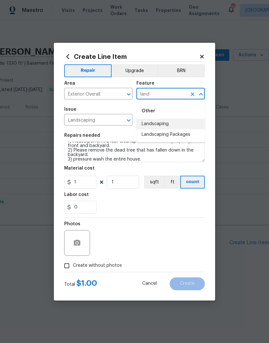
click at [169, 122] on li "Landscaping" at bounding box center [170, 124] width 68 height 11
type input "Landscaping"
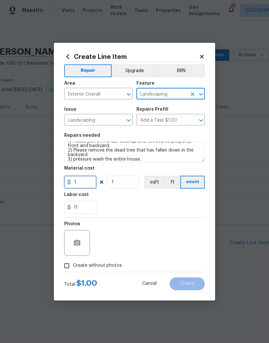
click at [82, 183] on input "1" at bounding box center [80, 182] width 32 height 13
type input "650"
click at [108, 202] on div "0" at bounding box center [134, 207] width 140 height 13
click at [64, 264] on input "Create without photos" at bounding box center [67, 266] width 12 height 12
checkbox input "true"
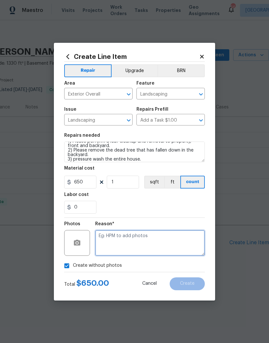
click at [108, 237] on textarea at bounding box center [150, 243] width 110 height 26
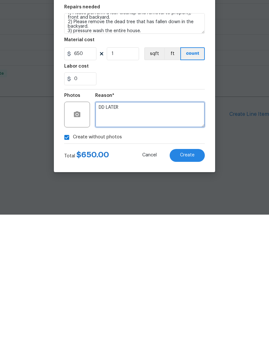
click at [101, 230] on textarea "DD LATER" at bounding box center [150, 243] width 110 height 26
type textarea "ADD LATER"
click at [189, 282] on span "Create" at bounding box center [187, 284] width 14 height 5
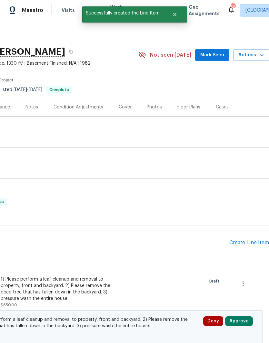
click at [239, 319] on button "Approve" at bounding box center [239, 322] width 28 height 10
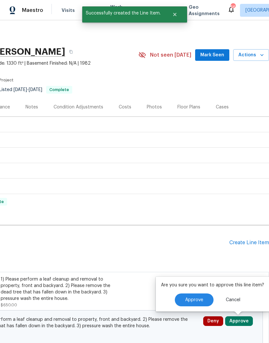
click at [192, 300] on span "Approve" at bounding box center [194, 300] width 18 height 5
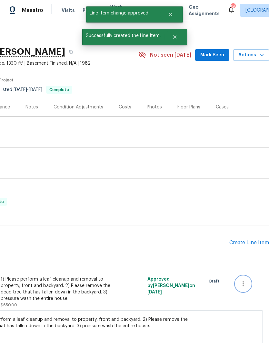
click at [249, 282] on button "button" at bounding box center [242, 283] width 15 height 15
click at [244, 257] on div at bounding box center [134, 171] width 269 height 343
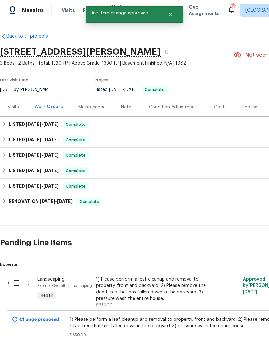
scroll to position [0, 0]
click at [16, 282] on input "checkbox" at bounding box center [19, 283] width 18 height 14
checkbox input "true"
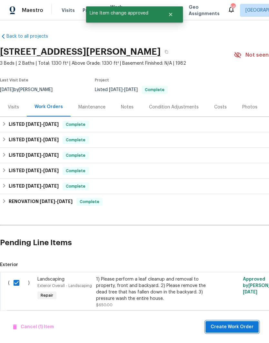
click at [237, 327] on span "Create Work Order" at bounding box center [231, 327] width 43 height 8
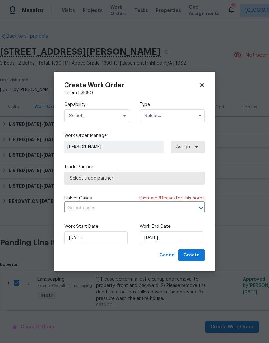
click at [80, 115] on input "text" at bounding box center [96, 116] width 65 height 13
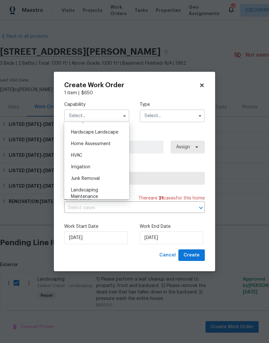
scroll to position [350, 0]
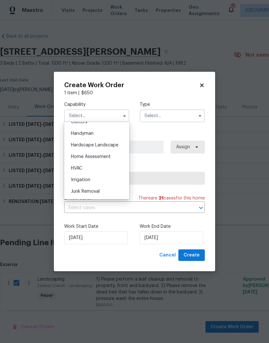
click at [87, 147] on span "Hardscape Landscape" at bounding box center [94, 145] width 47 height 5
type input "Hardscape Landscape"
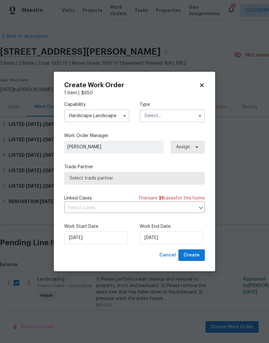
click at [156, 115] on input "text" at bounding box center [171, 116] width 65 height 13
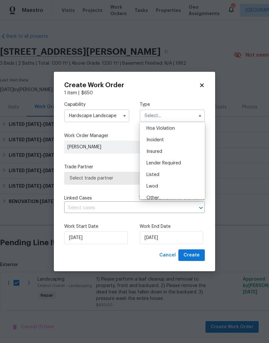
scroll to position [13, 0]
click at [152, 176] on span "Listed" at bounding box center [152, 174] width 13 height 5
type input "Listed"
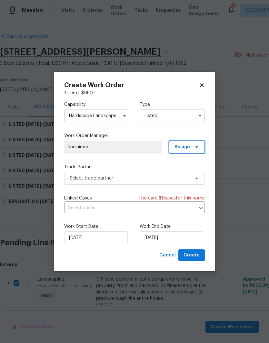
click at [193, 148] on span at bounding box center [195, 147] width 7 height 5
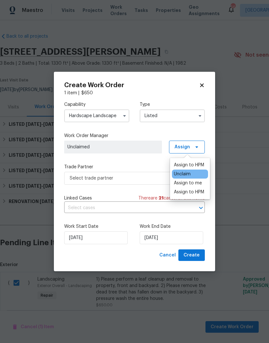
click at [197, 165] on div "Assign to HPM" at bounding box center [189, 165] width 30 height 6
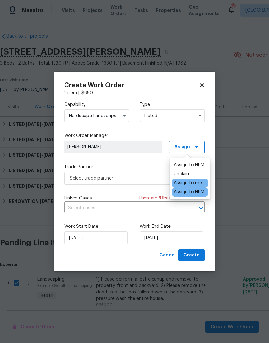
click at [74, 165] on label "Trade Partner" at bounding box center [134, 167] width 140 height 6
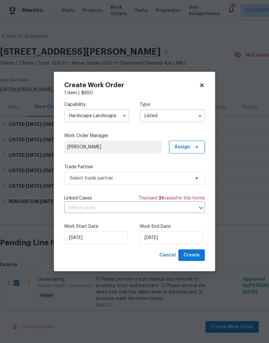
click at [74, 165] on label "Trade Partner" at bounding box center [134, 167] width 140 height 6
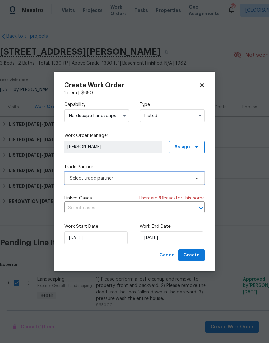
click at [82, 178] on span "Select trade partner" at bounding box center [130, 178] width 120 height 6
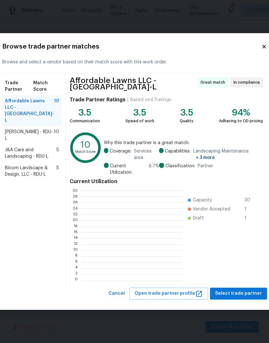
scroll to position [90, 101]
click at [239, 293] on span "Select trade partner" at bounding box center [238, 294] width 47 height 8
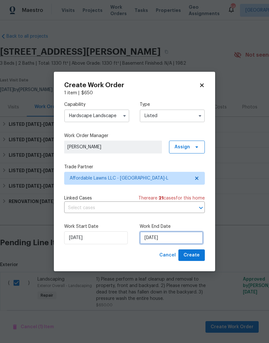
click at [168, 236] on input "[DATE]" at bounding box center [170, 238] width 63 height 13
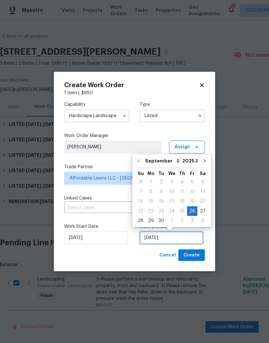
scroll to position [3, 0]
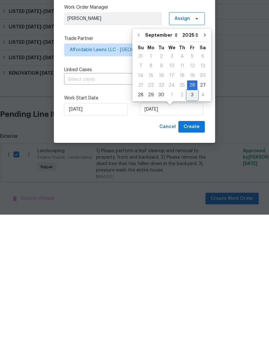
click at [187, 219] on div "3" at bounding box center [192, 223] width 10 height 9
type input "[DATE]"
select select "9"
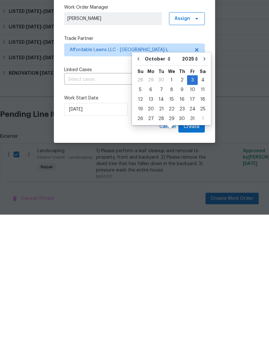
scroll to position [26, 0]
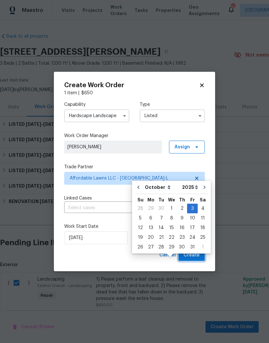
click at [199, 257] on span "Create" at bounding box center [191, 256] width 16 height 8
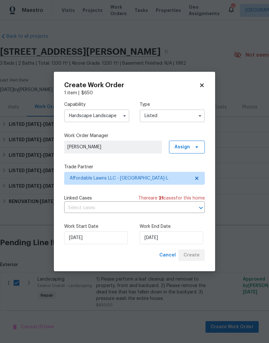
checkbox input "false"
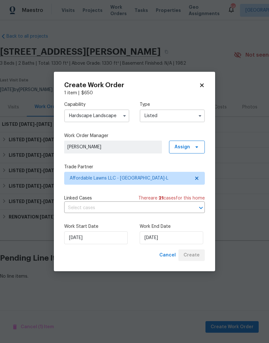
scroll to position [0, 0]
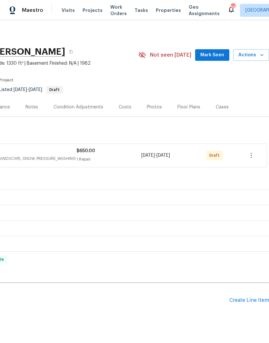
scroll to position [0, 95]
click at [252, 156] on icon "button" at bounding box center [251, 156] width 8 height 8
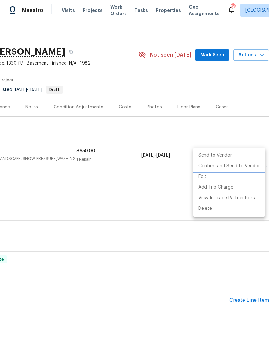
click at [244, 167] on li "Confirm and Send to Vendor" at bounding box center [229, 166] width 72 height 11
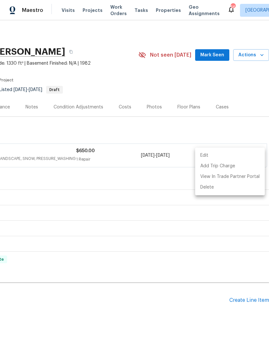
click at [30, 177] on div at bounding box center [134, 171] width 269 height 343
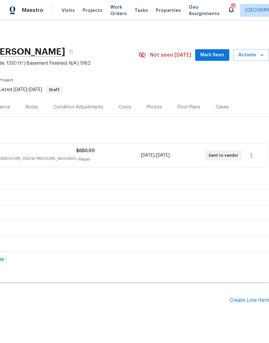
click at [250, 298] on div "Create Line Item" at bounding box center [249, 301] width 40 height 6
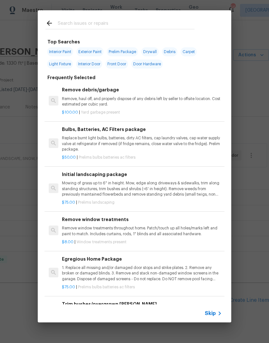
click at [75, 23] on input "text" at bounding box center [126, 24] width 137 height 10
type input "Sconce"
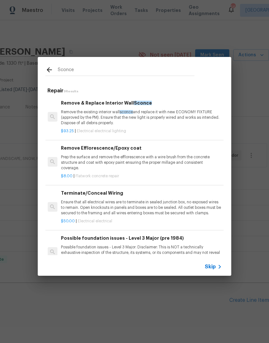
scroll to position [0, 1]
click at [95, 113] on p "Remove the existing interior wall sconce and replace it with new ECONOMY FIXTUR…" at bounding box center [141, 118] width 160 height 16
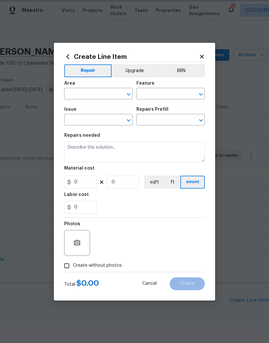
type input "Electrical Lighting"
type textarea "Remove the existing interior wall sconce and replace it with new ECONOMY FIXTUR…"
type input "1"
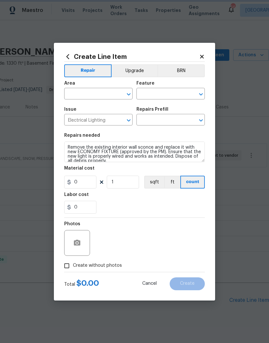
type input "Remove & Replace Interior Wall Sconce $93.25"
click at [91, 184] on input "93.25" at bounding box center [80, 182] width 32 height 13
type input "75"
click at [77, 87] on div "Area" at bounding box center [98, 85] width 68 height 8
click at [77, 94] on input "text" at bounding box center [89, 95] width 50 height 10
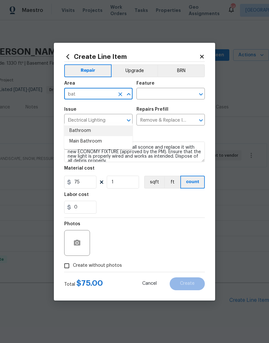
click at [80, 126] on li "Bathroom" at bounding box center [98, 131] width 68 height 11
type input "Bathroom"
click at [155, 98] on input "text" at bounding box center [161, 95] width 50 height 10
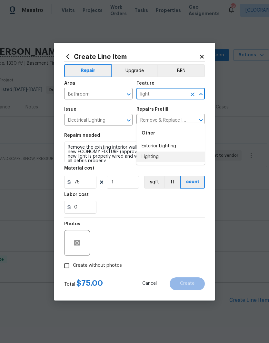
click at [157, 152] on li "Lighting" at bounding box center [170, 157] width 68 height 11
type input "Lighting"
click at [157, 136] on div "Repairs needed" at bounding box center [134, 137] width 140 height 8
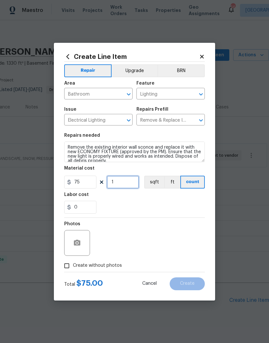
click at [121, 186] on input "1" at bounding box center [123, 182] width 32 height 13
type input "2"
click at [121, 206] on div "0" at bounding box center [134, 207] width 140 height 13
click at [62, 267] on input "Create without photos" at bounding box center [67, 266] width 12 height 12
checkbox input "true"
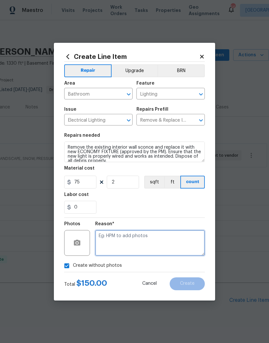
click at [101, 245] on textarea at bounding box center [150, 243] width 110 height 26
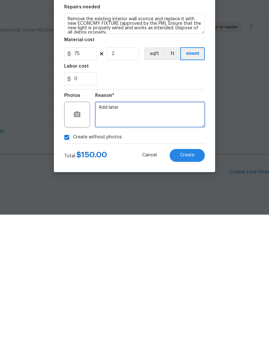
type textarea "Add later"
click at [190, 282] on span "Create" at bounding box center [187, 284] width 14 height 5
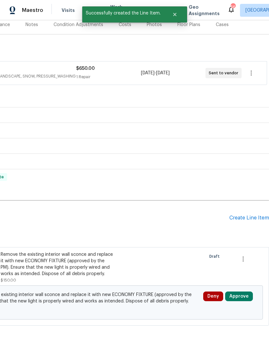
scroll to position [82, 95]
click at [237, 292] on button "Approve" at bounding box center [239, 297] width 28 height 10
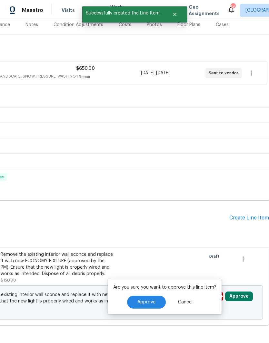
click at [152, 296] on button "Approve" at bounding box center [146, 302] width 39 height 13
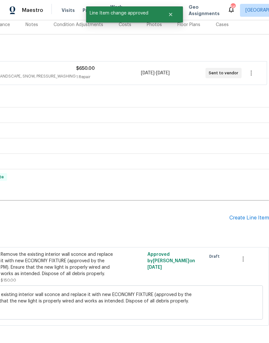
click at [243, 215] on div "Create Line Item" at bounding box center [249, 218] width 40 height 6
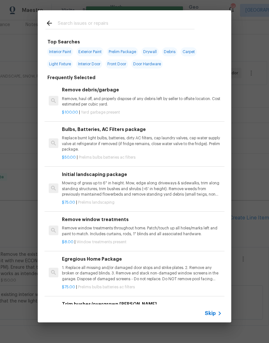
click at [67, 23] on input "text" at bounding box center [126, 24] width 137 height 10
type input "Vanity"
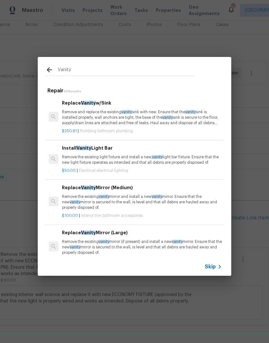
click at [91, 157] on p "Remove the existing light fixture and install a new, vanity light bar fixture. …" at bounding box center [142, 160] width 160 height 11
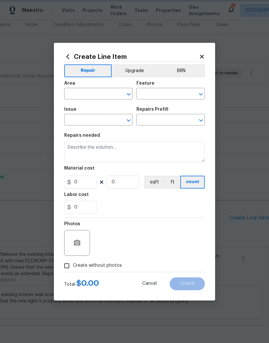
type input "Electrical Lighting"
type input "Install Vanity Light Bar $50.00"
type textarea "Remove the existing light fixture and install a new, vanity light bar fixture. …"
type input "50"
type input "1"
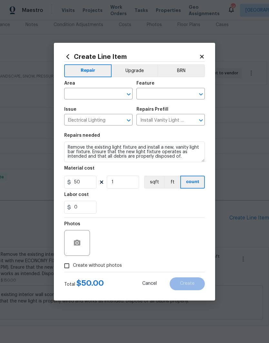
click at [73, 95] on input "text" at bounding box center [89, 95] width 50 height 10
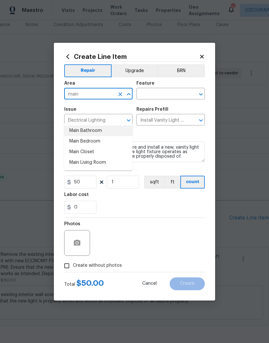
click at [79, 126] on li "Main Bathroom" at bounding box center [98, 131] width 68 height 11
type input "Main Bathroom"
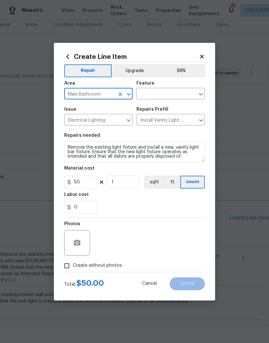
click at [176, 95] on input "text" at bounding box center [161, 95] width 50 height 10
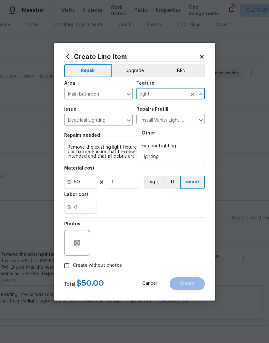
click at [159, 152] on li "Lighting" at bounding box center [170, 157] width 68 height 11
type input "Lighting"
click at [166, 136] on div "Repairs needed" at bounding box center [134, 137] width 140 height 8
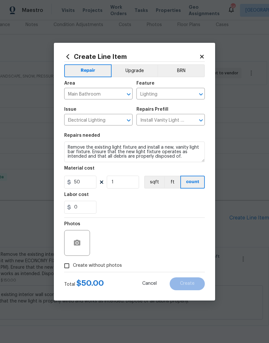
click at [72, 261] on input "Create without photos" at bounding box center [67, 266] width 12 height 12
checkbox input "true"
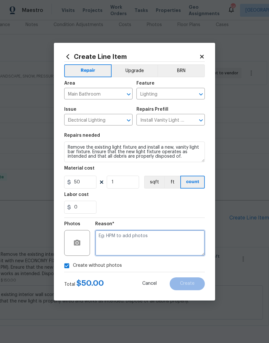
click at [107, 244] on textarea at bounding box center [150, 243] width 110 height 26
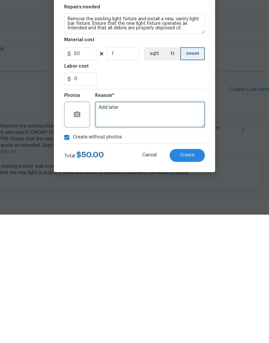
type textarea "Add later"
click at [190, 278] on button "Create" at bounding box center [186, 284] width 35 height 13
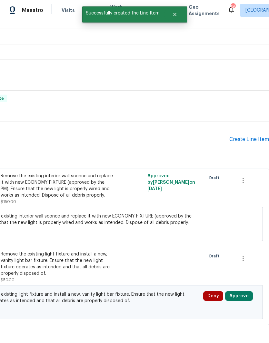
scroll to position [161, 95]
click at [245, 292] on button "Approve" at bounding box center [239, 297] width 28 height 10
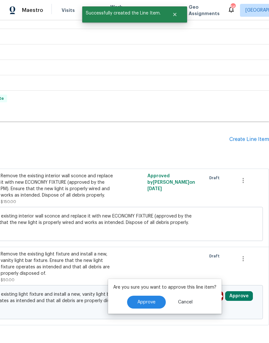
click at [155, 296] on button "Approve" at bounding box center [146, 302] width 39 height 13
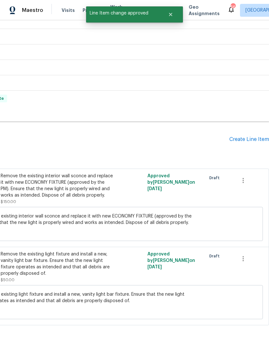
click at [251, 137] on div "Create Line Item" at bounding box center [249, 140] width 40 height 6
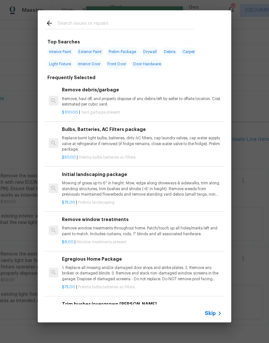
click at [68, 21] on input "text" at bounding box center [126, 24] width 137 height 10
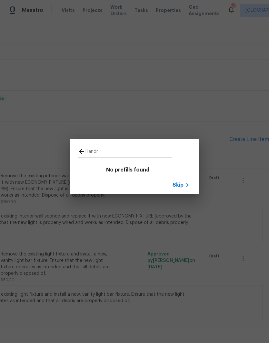
type input "Hand"
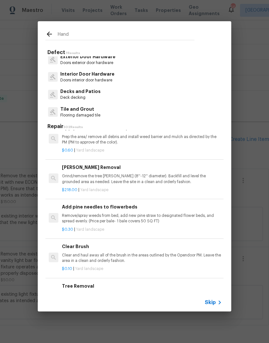
scroll to position [57, 0]
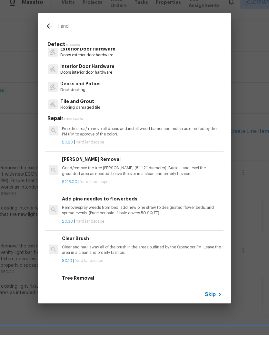
click at [67, 89] on p "Decks and Patios" at bounding box center [80, 92] width 40 height 7
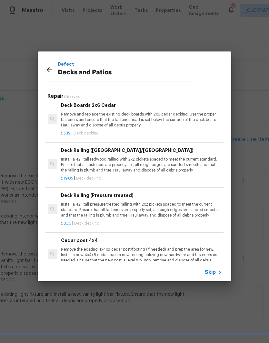
scroll to position [353, 1]
click at [76, 202] on p "Install a 42'' tall pressure treated railing with 2x2 pickets spaced to meet th…" at bounding box center [141, 210] width 160 height 16
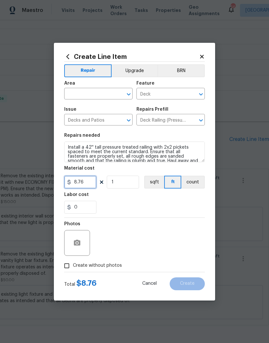
click at [82, 182] on input "8.76" at bounding box center [80, 182] width 32 height 13
type input "420"
click at [116, 206] on div "0" at bounding box center [134, 207] width 140 height 13
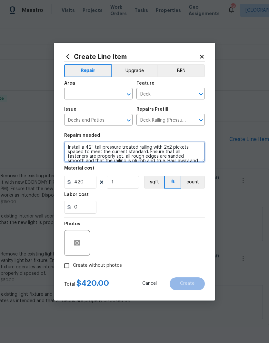
click at [70, 143] on textarea "Install a 42'' tall pressure treated railing with 2x2 pickets spaced to meet th…" at bounding box center [134, 152] width 140 height 21
click at [69, 144] on textarea "Install a 42'' tall pressure treated railing with 2x2 pickets spaced to meet th…" at bounding box center [134, 152] width 140 height 21
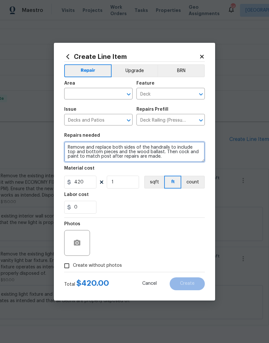
type textarea "Remove and replace both sides of the handrails to include top and bottom pieces…"
click at [82, 90] on input "text" at bounding box center [89, 95] width 50 height 10
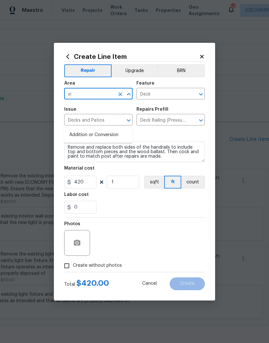
type input "s"
click at [86, 140] on li "Exterior Overall" at bounding box center [98, 145] width 68 height 11
type input "Exterior Overall"
click at [113, 135] on div "Repairs needed" at bounding box center [134, 137] width 140 height 8
click at [65, 263] on input "Create without photos" at bounding box center [67, 266] width 12 height 12
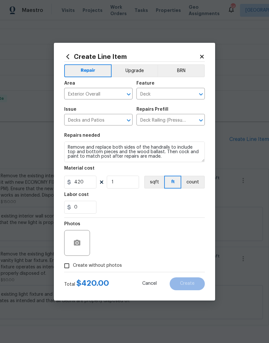
checkbox input "true"
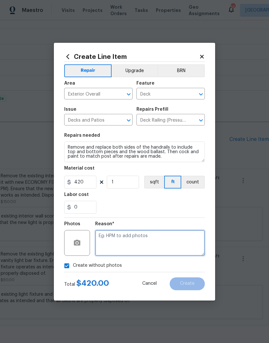
click at [109, 245] on textarea at bounding box center [150, 243] width 110 height 26
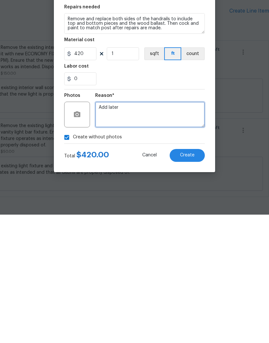
type textarea "Add later"
click at [189, 282] on span "Create" at bounding box center [187, 284] width 14 height 5
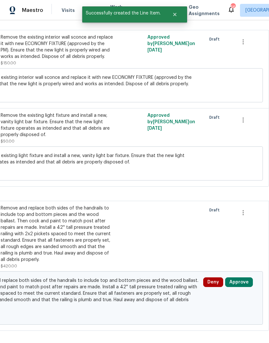
scroll to position [299, 95]
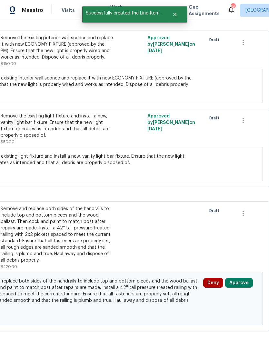
click at [243, 278] on button "Approve" at bounding box center [239, 283] width 28 height 10
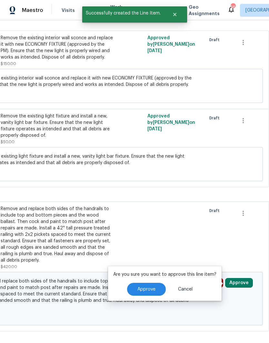
click at [149, 287] on span "Approve" at bounding box center [146, 289] width 18 height 5
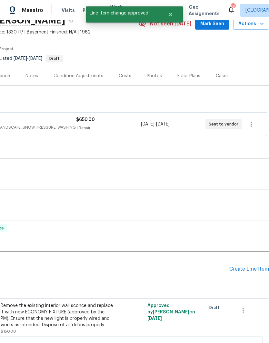
scroll to position [33, 95]
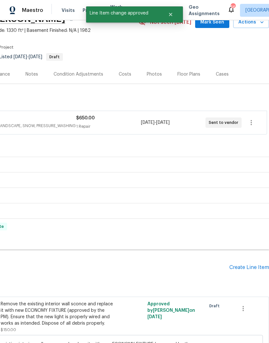
click at [248, 265] on div "Create Line Item" at bounding box center [249, 268] width 40 height 6
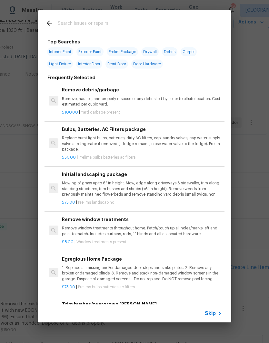
click at [72, 23] on input "text" at bounding box center [126, 24] width 137 height 10
type input "Mirror"
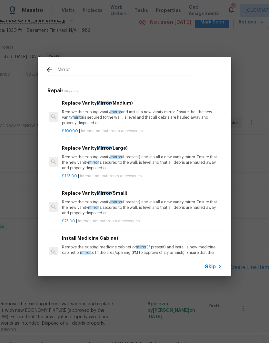
click at [77, 161] on p "Remove the existing vanity mirror (if present) and install a new vanity mirror.…" at bounding box center [142, 163] width 160 height 16
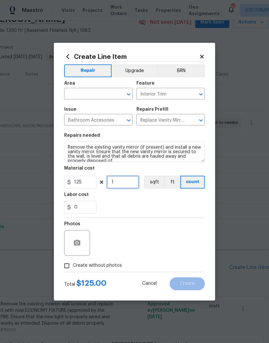
click at [110, 185] on input "1" at bounding box center [123, 182] width 32 height 13
click at [123, 182] on input "1" at bounding box center [123, 182] width 32 height 13
type input "2"
click at [114, 204] on div "0" at bounding box center [134, 207] width 140 height 13
click at [65, 264] on input "Create without photos" at bounding box center [67, 266] width 12 height 12
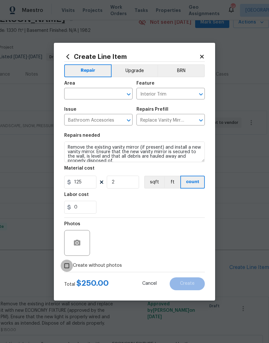
checkbox input "true"
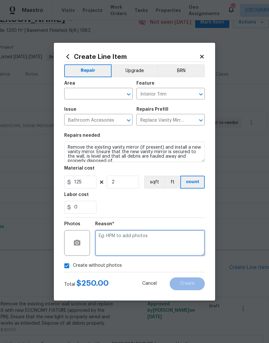
click at [106, 239] on textarea at bounding box center [150, 243] width 110 height 26
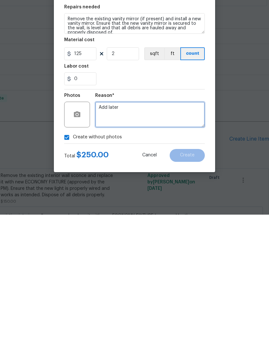
type textarea "Add later"
click at [122, 201] on div "0" at bounding box center [134, 207] width 140 height 13
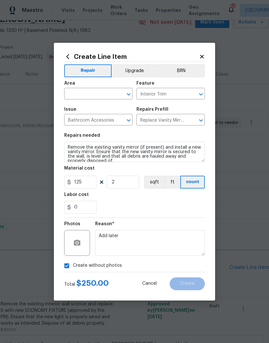
click at [79, 91] on input "text" at bounding box center [89, 95] width 50 height 10
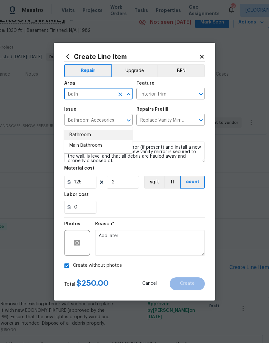
click at [78, 130] on li "Bathroom" at bounding box center [98, 135] width 68 height 11
type input "Bathroom"
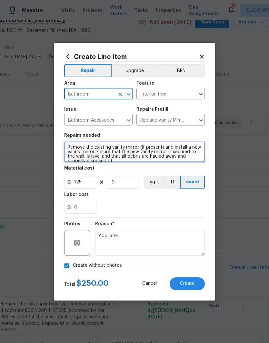
click at [114, 162] on textarea "Remove the existing vanity mirror (if present) and install a new vanity mirror.…" at bounding box center [134, 152] width 140 height 21
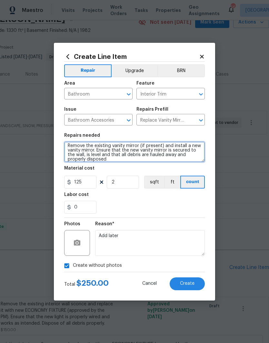
type textarea "Remove the existing vanity mirror (if present) and install a new vanity mirror.…"
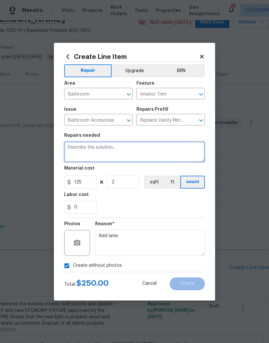
scroll to position [0, 0]
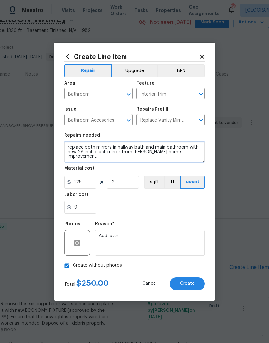
type textarea "replace both mirrors in hallway bath and main bathroom with new 28 inch black m…"
click at [196, 201] on div "0" at bounding box center [134, 207] width 140 height 13
click at [190, 286] on span "Create" at bounding box center [187, 284] width 14 height 5
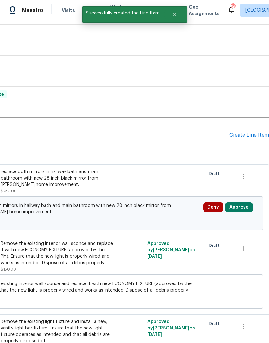
scroll to position [165, 95]
click at [246, 203] on button "Approve" at bounding box center [239, 208] width 28 height 10
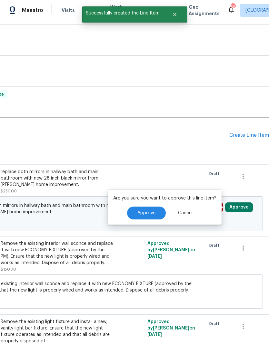
click at [143, 211] on span "Approve" at bounding box center [146, 213] width 18 height 5
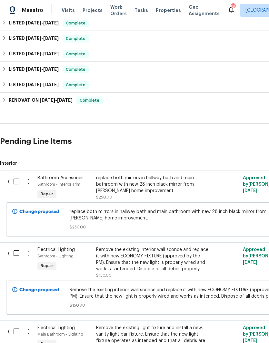
scroll to position [159, 0]
click at [18, 175] on input "checkbox" at bounding box center [19, 182] width 18 height 14
checkbox input "true"
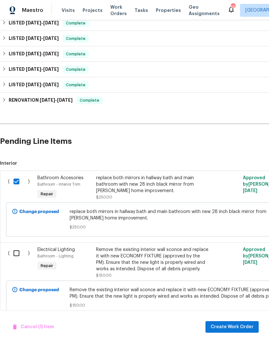
click at [15, 247] on input "checkbox" at bounding box center [19, 254] width 18 height 14
checkbox input "true"
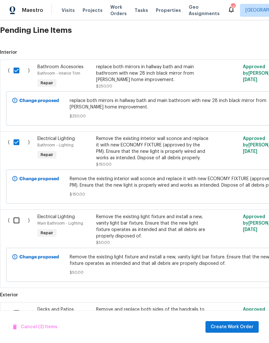
scroll to position [270, 0]
click at [15, 307] on input "checkbox" at bounding box center [19, 314] width 18 height 14
checkbox input "true"
click at [15, 214] on input "checkbox" at bounding box center [19, 221] width 18 height 14
checkbox input "true"
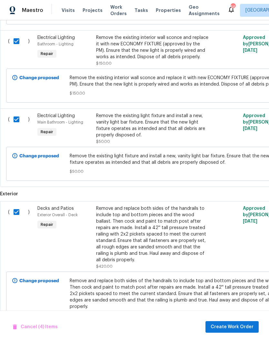
scroll to position [371, 0]
click at [226, 328] on span "Create Work Order" at bounding box center [231, 327] width 43 height 8
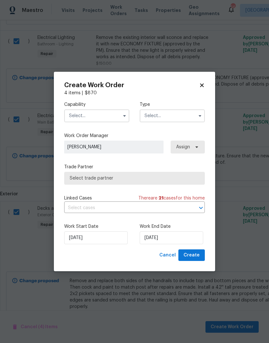
click at [79, 112] on input "text" at bounding box center [96, 116] width 65 height 13
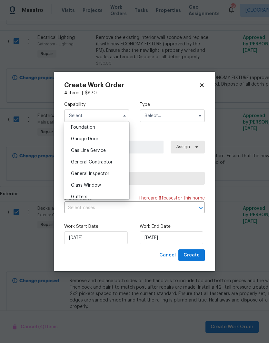
scroll to position [277, 0]
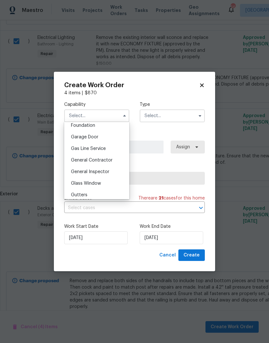
click at [76, 161] on span "General Contractor" at bounding box center [92, 160] width 42 height 5
type input "General Contractor"
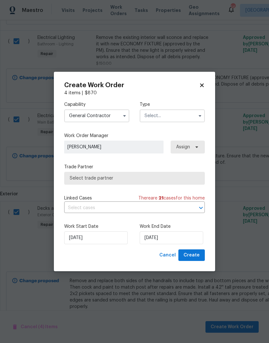
click at [160, 117] on input "text" at bounding box center [171, 116] width 65 height 13
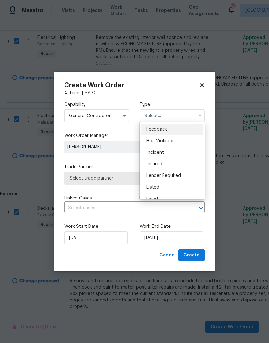
click at [151, 189] on span "Listed" at bounding box center [152, 187] width 13 height 5
type input "Listed"
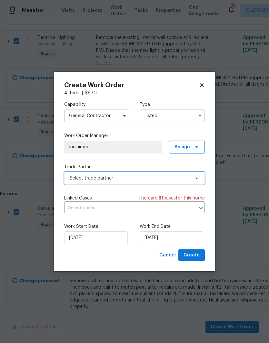
click at [79, 180] on span "Select trade partner" at bounding box center [130, 178] width 120 height 6
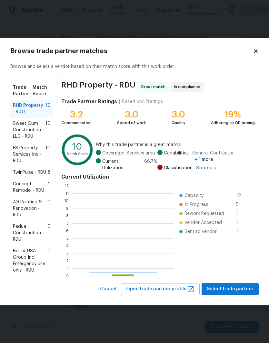
scroll to position [90, 102]
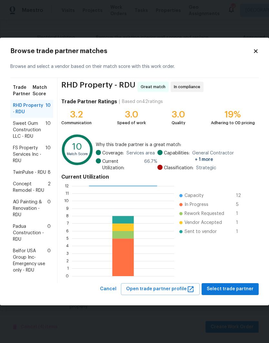
click at [27, 206] on span "AG Painting & Renovation - RDU" at bounding box center [30, 208] width 34 height 19
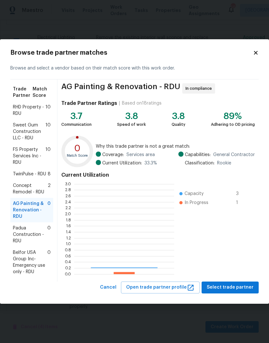
scroll to position [90, 100]
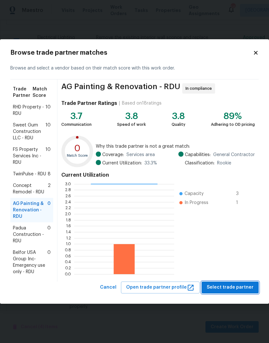
click at [242, 290] on span "Select trade partner" at bounding box center [229, 288] width 47 height 8
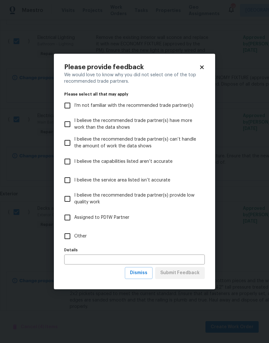
click at [65, 235] on input "Other" at bounding box center [68, 237] width 14 height 14
checkbox input "true"
click at [192, 273] on span "Submit Feedback" at bounding box center [179, 273] width 39 height 8
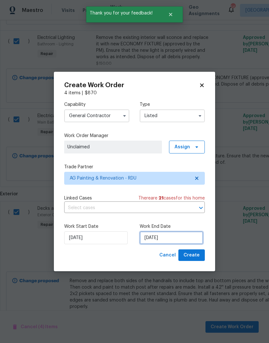
click at [178, 235] on input "[DATE]" at bounding box center [170, 238] width 63 height 13
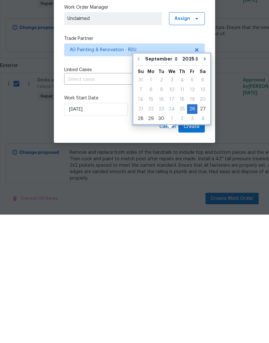
click at [202, 185] on icon "Go to next month" at bounding box center [204, 187] width 5 height 5
type input "[DATE]"
select select "9"
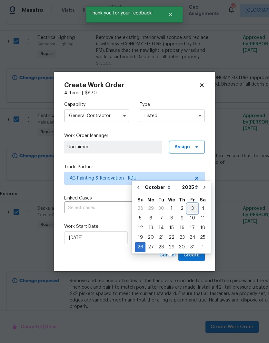
click at [192, 204] on div "3" at bounding box center [192, 208] width 11 height 9
type input "[DATE]"
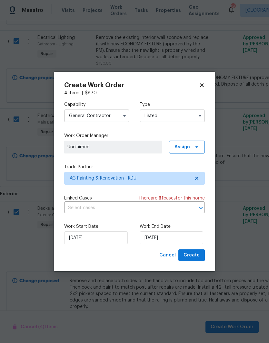
click at [88, 149] on span "Unclaimed" at bounding box center [112, 147] width 91 height 6
click at [197, 149] on icon at bounding box center [196, 147] width 5 height 5
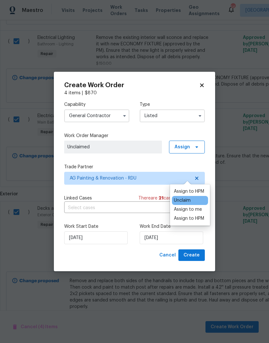
click at [200, 188] on div "Assign to HPM" at bounding box center [189, 191] width 30 height 6
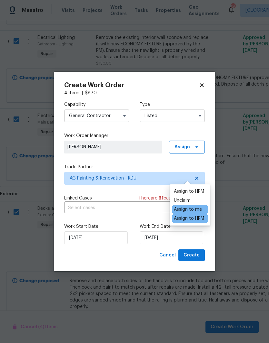
click at [121, 137] on label "Work Order Manager" at bounding box center [134, 136] width 140 height 6
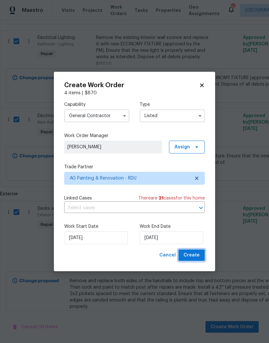
click at [195, 256] on span "Create" at bounding box center [191, 256] width 16 height 8
checkbox input "false"
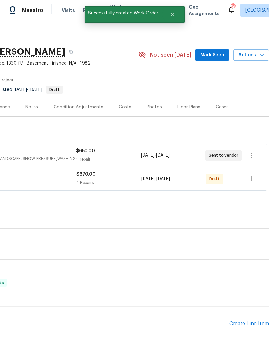
scroll to position [0, 95]
click at [252, 175] on icon "button" at bounding box center [251, 179] width 8 height 8
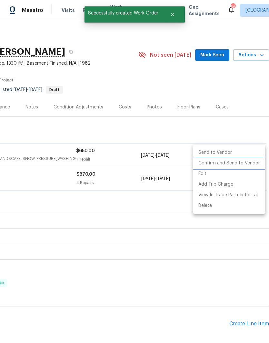
click at [242, 165] on li "Confirm and Send to Vendor" at bounding box center [229, 163] width 72 height 11
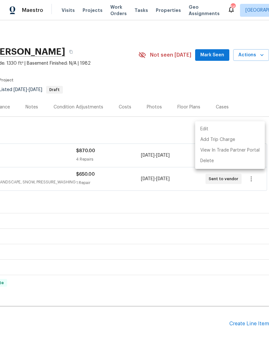
click at [26, 227] on div at bounding box center [134, 171] width 269 height 343
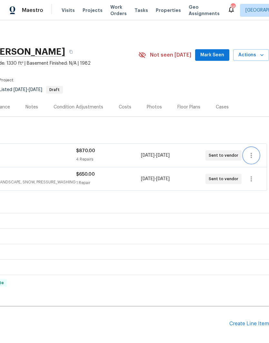
click at [252, 152] on icon "button" at bounding box center [251, 156] width 8 height 8
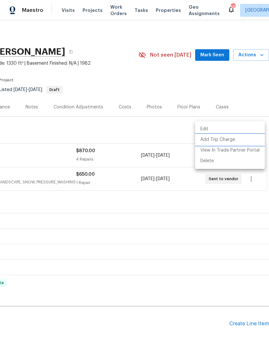
click at [236, 141] on li "Add Trip Charge" at bounding box center [230, 140] width 70 height 11
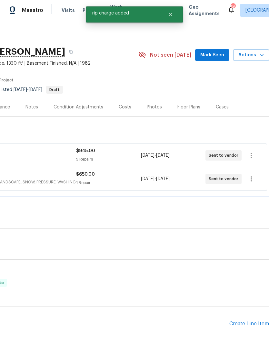
click at [229, 198] on div "LISTED [DATE] - [DATE] Complete" at bounding box center [87, 205] width 364 height 15
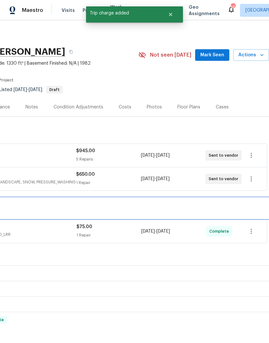
click at [236, 205] on div "LISTED [DATE] - [DATE] Complete" at bounding box center [87, 209] width 360 height 8
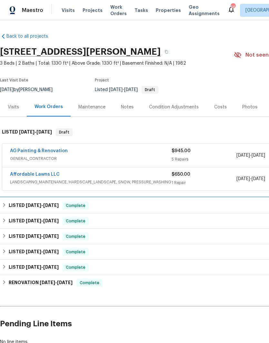
scroll to position [0, 0]
